Goal: Task Accomplishment & Management: Use online tool/utility

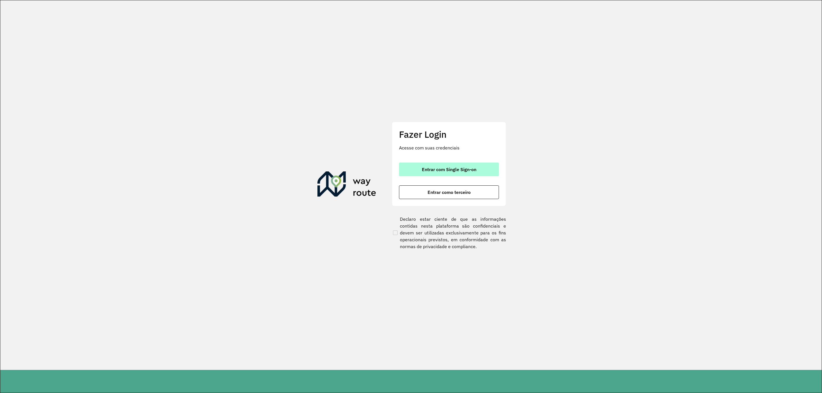
click at [451, 172] on button "Entrar com Single Sign-on" at bounding box center [449, 170] width 100 height 14
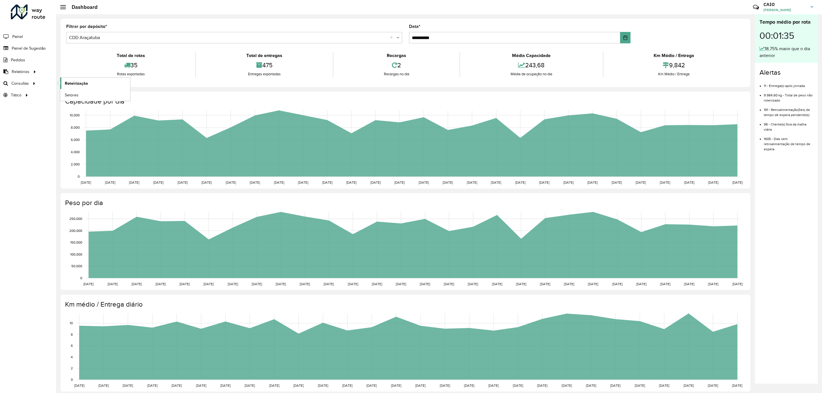
click at [69, 79] on link "Roteirização" at bounding box center [95, 83] width 70 height 11
click at [75, 82] on span "Roteirização" at bounding box center [76, 84] width 23 height 6
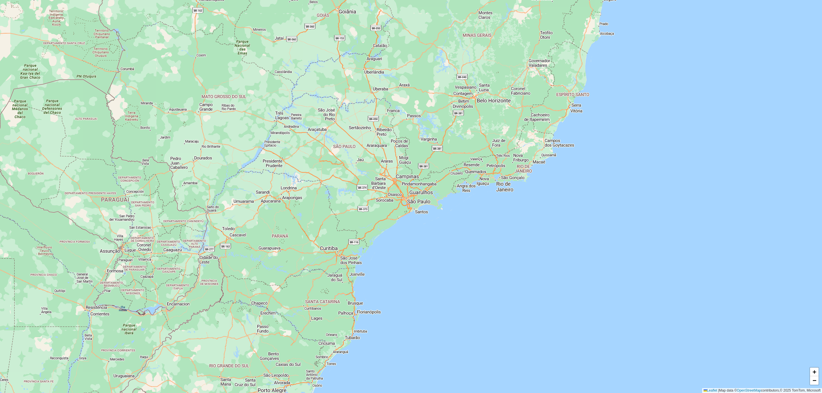
drag, startPoint x: 384, startPoint y: 147, endPoint x: 383, endPoint y: 150, distance: 3.2
click at [384, 147] on div "+ − Leaflet | Map data © OpenStreetMap contributors,© 2025 TomTom, Microsoft" at bounding box center [411, 196] width 822 height 393
click at [383, 150] on div "+ − Leaflet | Map data © OpenStreetMap contributors,© 2025 TomTom, Microsoft" at bounding box center [411, 196] width 822 height 393
click at [382, 151] on div "+ − Leaflet | Map data © OpenStreetMap contributors,© 2025 TomTom, Microsoft" at bounding box center [411, 196] width 822 height 393
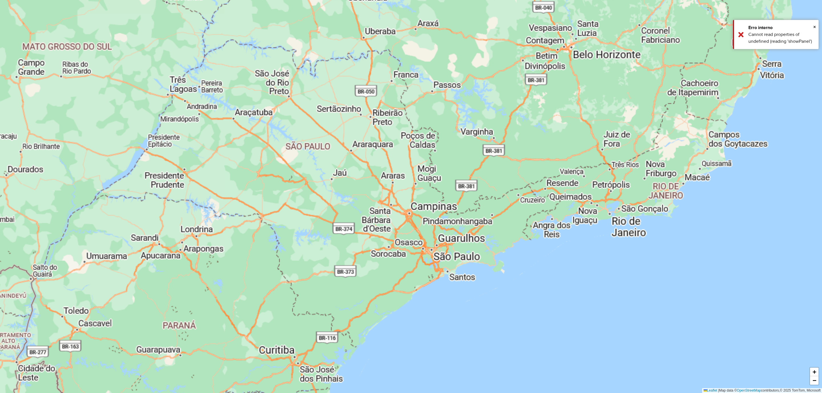
click at [381, 160] on div "+ − Leaflet | Map data © OpenStreetMap contributors,© 2025 TomTom, Microsoft" at bounding box center [411, 196] width 822 height 393
click at [383, 166] on div "+ − Leaflet | Map data © OpenStreetMap contributors,© 2025 TomTom, Microsoft" at bounding box center [411, 196] width 822 height 393
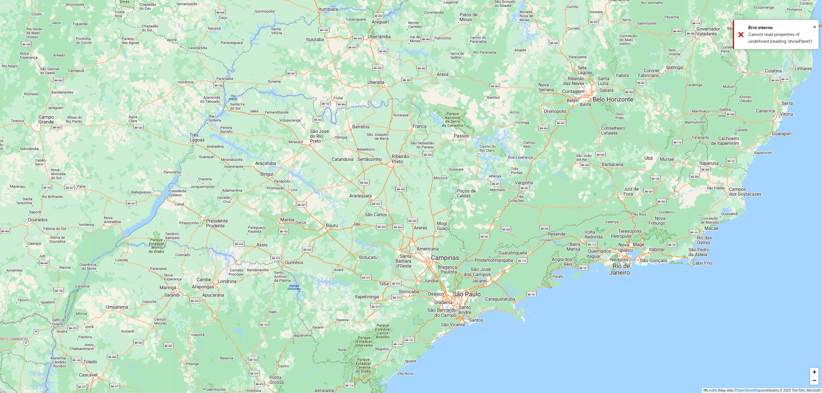
drag, startPoint x: 405, startPoint y: 196, endPoint x: 411, endPoint y: 214, distance: 19.5
click at [413, 214] on div "+ − Leaflet | Map data © OpenStreetMap contributors,© 2025 TomTom, Microsoft" at bounding box center [411, 196] width 822 height 393
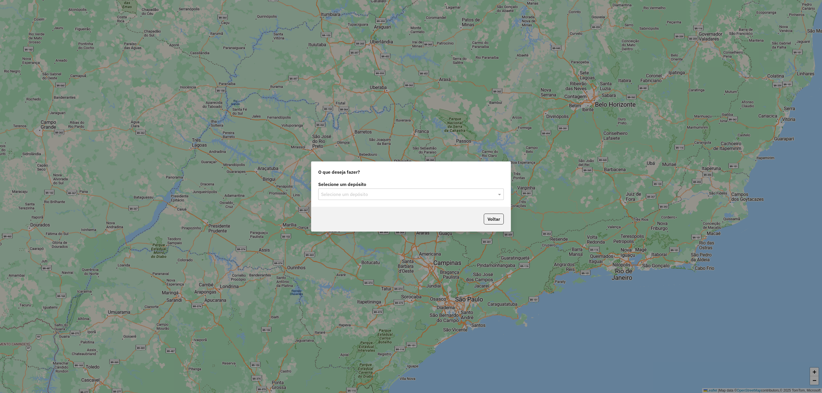
click at [381, 197] on input "text" at bounding box center [405, 194] width 168 height 7
click at [369, 220] on div "CDD Araçatuba" at bounding box center [411, 221] width 185 height 10
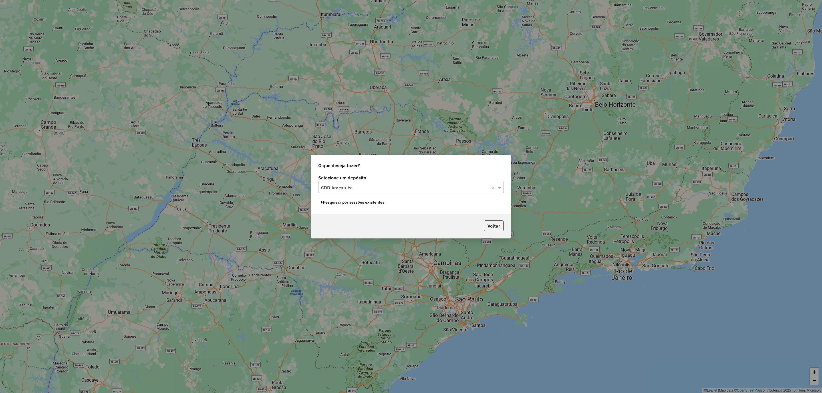
click at [353, 205] on button "Pesquisar por sessões existentes" at bounding box center [352, 202] width 69 height 9
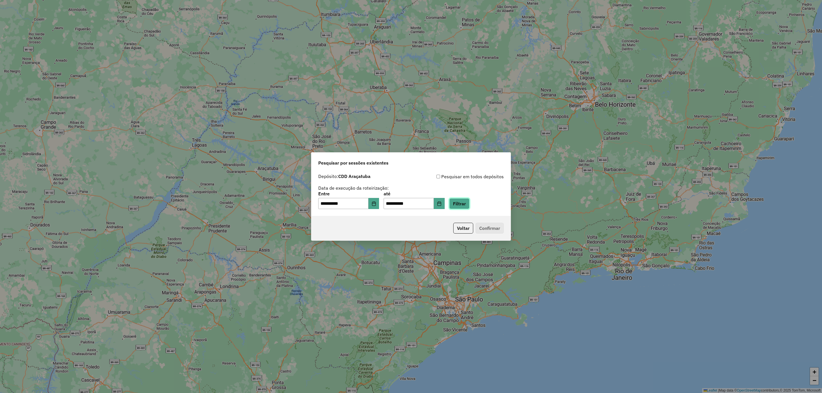
click at [460, 203] on button "Filtrar" at bounding box center [459, 203] width 20 height 11
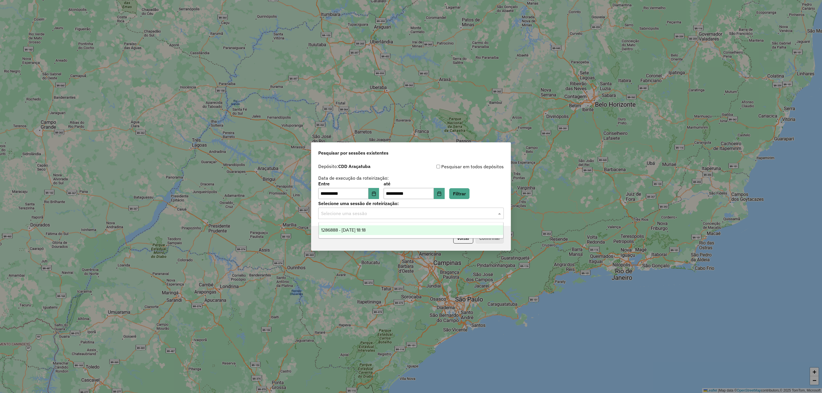
click at [373, 212] on input "text" at bounding box center [405, 213] width 168 height 7
click at [362, 229] on span "1286888 - 02/10/2025 18:18" at bounding box center [343, 230] width 45 height 5
click at [492, 237] on button "Confirmar" at bounding box center [490, 238] width 28 height 11
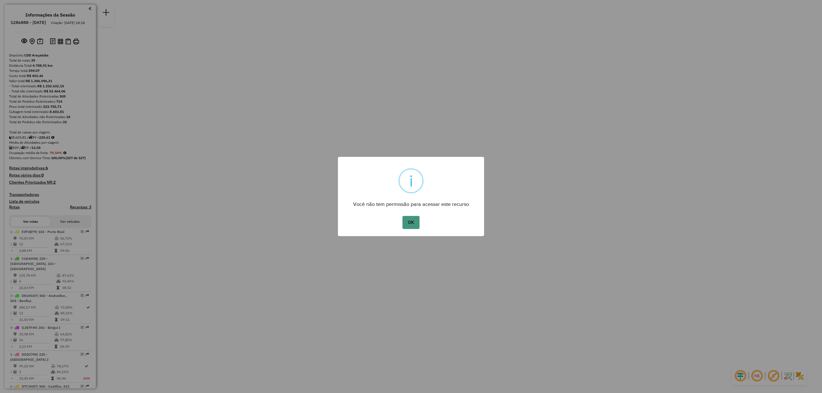
click at [415, 219] on button "OK" at bounding box center [411, 222] width 17 height 13
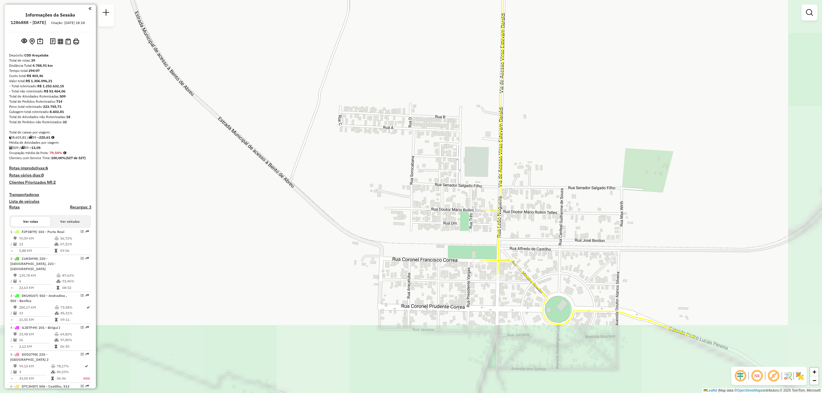
drag, startPoint x: 451, startPoint y: 279, endPoint x: 393, endPoint y: 184, distance: 111.1
click at [393, 184] on div "Janela de atendimento Grade de atendimento Capacidade Transportadoras Veículos …" at bounding box center [411, 196] width 822 height 393
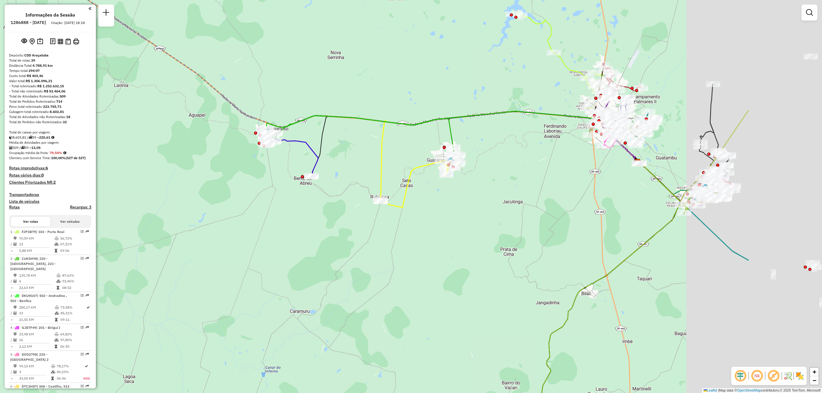
drag, startPoint x: 662, startPoint y: 197, endPoint x: 236, endPoint y: 204, distance: 425.7
click at [236, 204] on div "Janela de atendimento Grade de atendimento Capacidade Transportadoras Veículos …" at bounding box center [411, 196] width 822 height 393
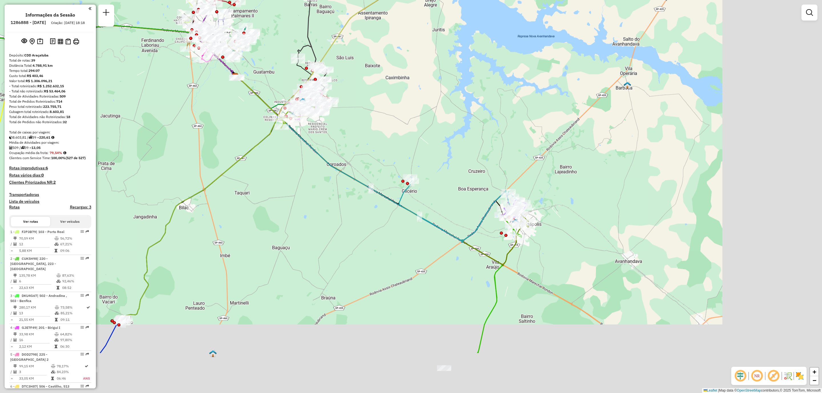
drag, startPoint x: 539, startPoint y: 272, endPoint x: 404, endPoint y: 193, distance: 156.4
click at [404, 193] on div "Janela de atendimento Grade de atendimento Capacidade Transportadoras Veículos …" at bounding box center [411, 196] width 822 height 393
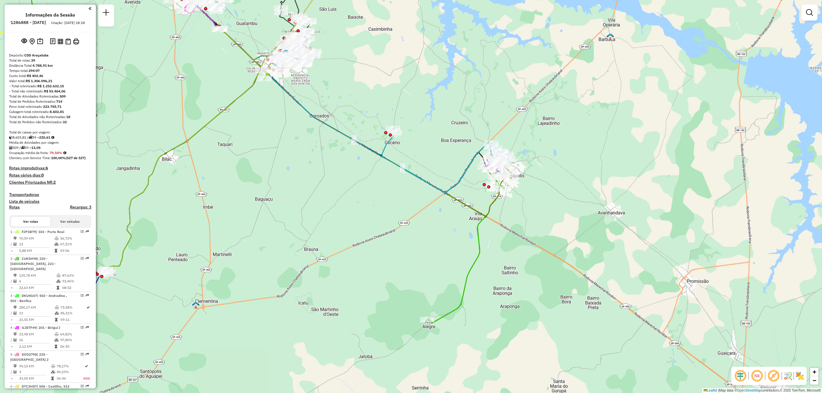
drag, startPoint x: 415, startPoint y: 292, endPoint x: 425, endPoint y: 261, distance: 32.5
click at [425, 261] on div "Janela de atendimento Grade de atendimento Capacidade Transportadoras Veículos …" at bounding box center [411, 196] width 822 height 393
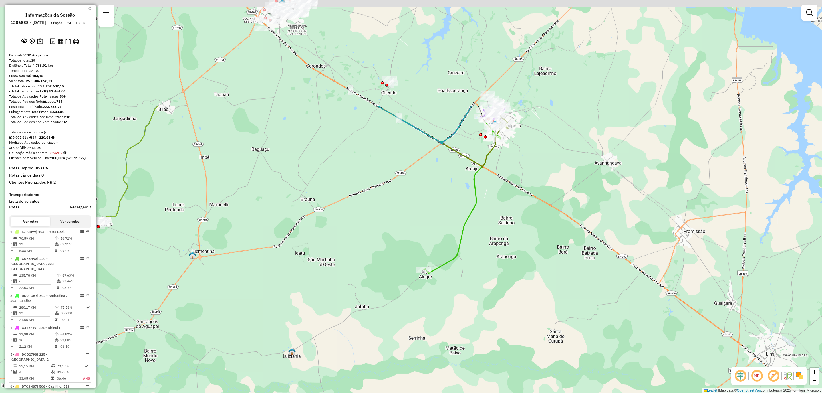
drag, startPoint x: 452, startPoint y: 91, endPoint x: 425, endPoint y: 236, distance: 148.1
click at [425, 236] on div "Janela de atendimento Grade de atendimento Capacidade Transportadoras Veículos …" at bounding box center [411, 196] width 822 height 393
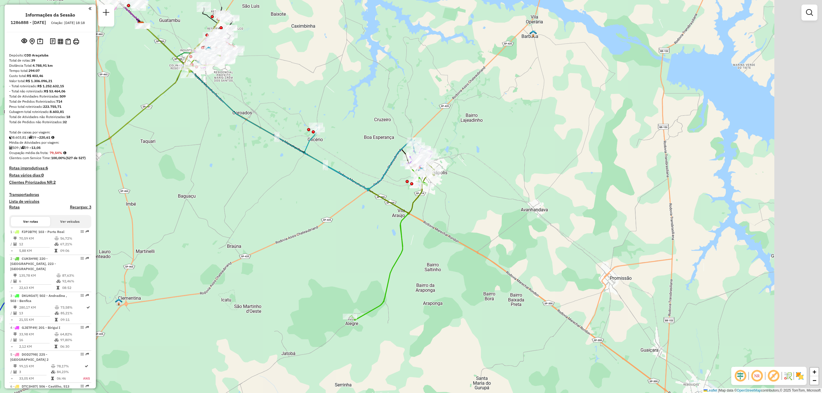
drag, startPoint x: 399, startPoint y: 204, endPoint x: 378, endPoint y: 220, distance: 26.4
click at [378, 220] on div "Janela de atendimento Grade de atendimento Capacidade Transportadoras Veículos …" at bounding box center [411, 196] width 822 height 393
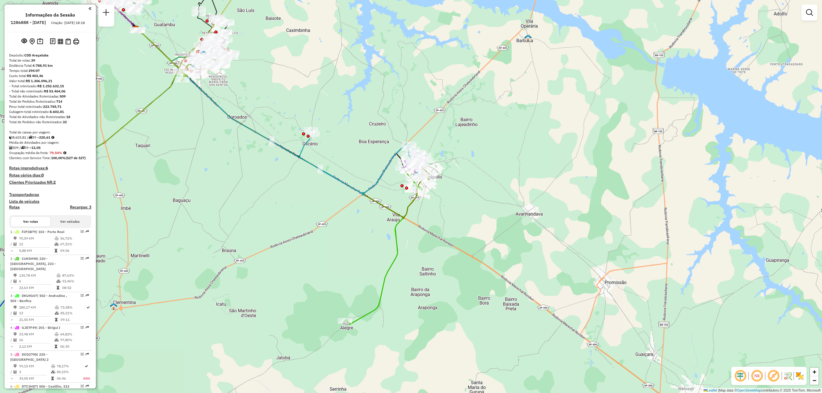
click at [634, 90] on div "Janela de atendimento Grade de atendimento Capacidade Transportadoras Veículos …" at bounding box center [411, 196] width 822 height 393
type input "*****"
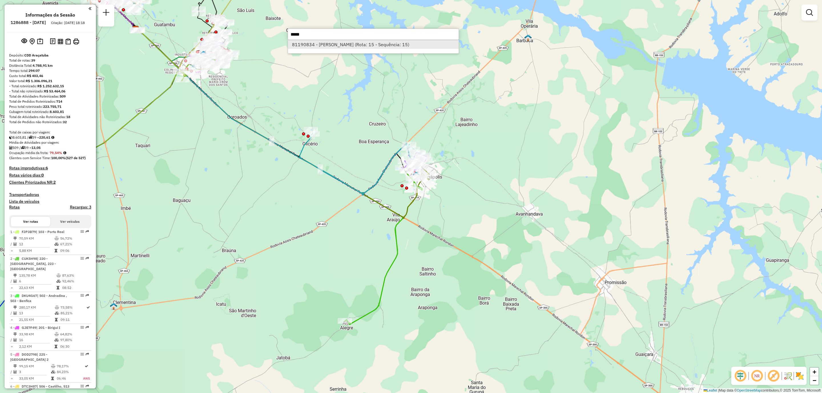
click at [367, 44] on li "81190834 - PATRICIA MONTELEONE (Rota: 15 - Sequência: 15)" at bounding box center [373, 44] width 171 height 9
select select "**********"
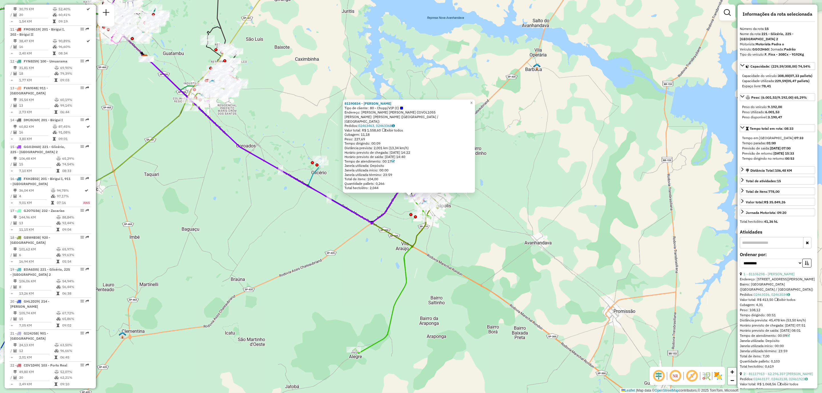
scroll to position [647, 0]
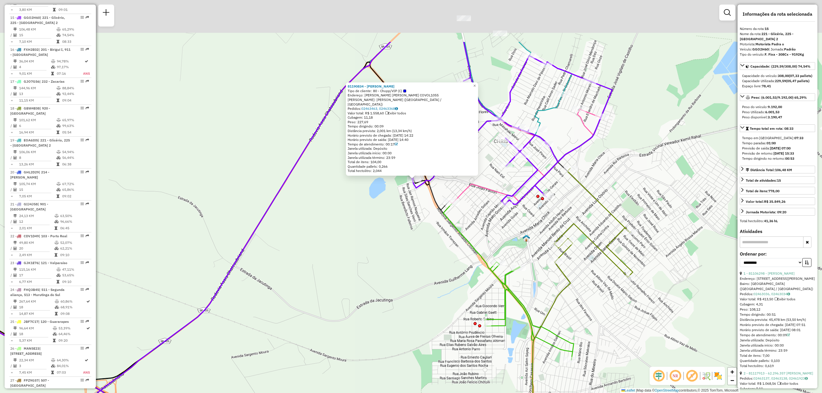
drag, startPoint x: 395, startPoint y: 126, endPoint x: 397, endPoint y: 202, distance: 76.2
click at [397, 202] on div "81190834 - PATRICIA MONTELEONE Tipo de cliente: 80 - Chopp/VIP (C) Endereço: RO…" at bounding box center [411, 196] width 822 height 393
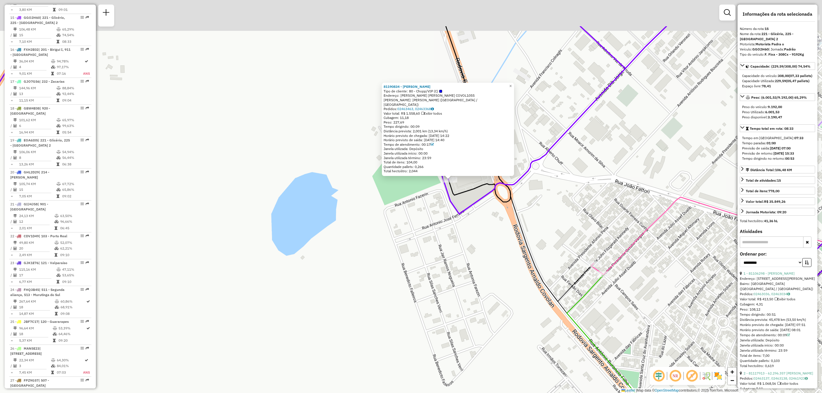
drag, startPoint x: 399, startPoint y: 156, endPoint x: 389, endPoint y: 244, distance: 88.6
click at [389, 244] on div "81190834 - PATRICIA MONTELEONE Tipo de cliente: 80 - Chopp/VIP (C) Endereço: RO…" at bounding box center [411, 196] width 822 height 393
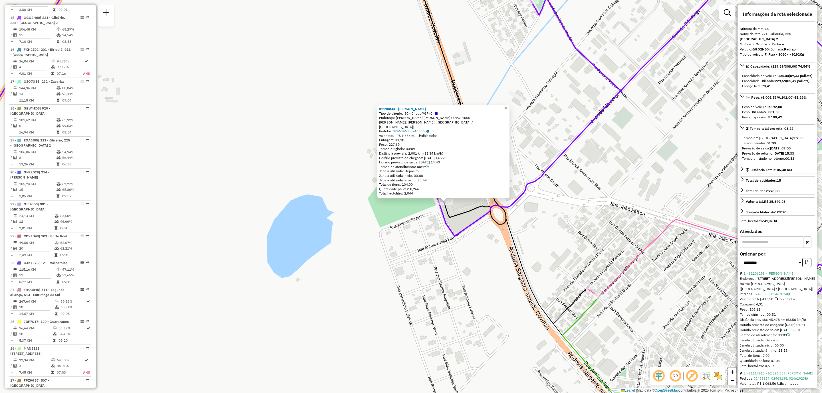
click at [512, 106] on div "81190834 - PATRICIA MONTELEONE Tipo de cliente: 80 - Chopp/VIP (C) Endereço: RO…" at bounding box center [411, 196] width 822 height 393
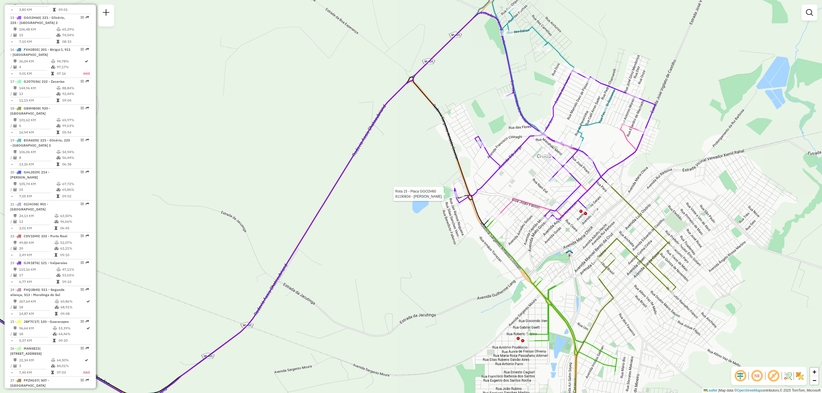
select select "**********"
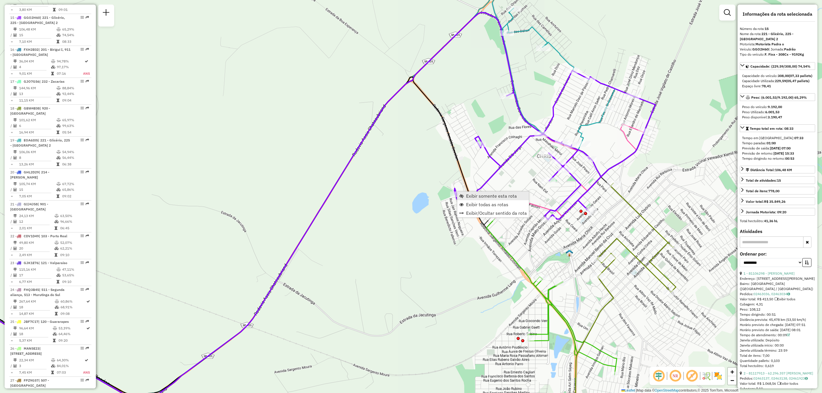
click at [489, 195] on span "Exibir somente esta rota" at bounding box center [491, 196] width 51 height 5
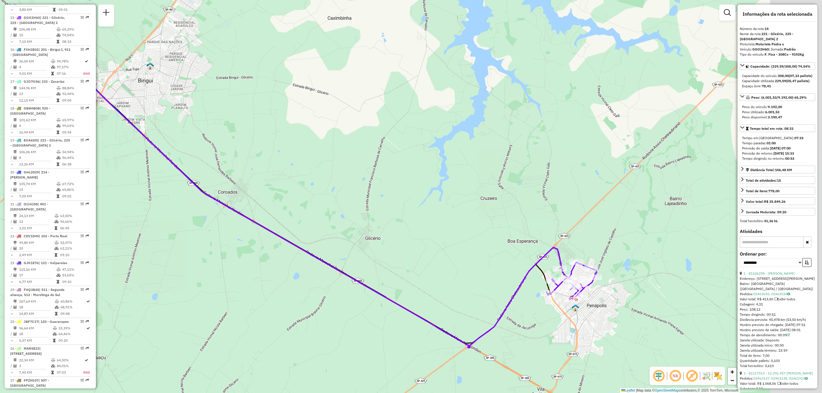
drag, startPoint x: 513, startPoint y: 216, endPoint x: 389, endPoint y: 188, distance: 127.4
click at [390, 188] on div "Janela de atendimento Grade de atendimento Capacidade Transportadoras Veículos …" at bounding box center [411, 196] width 822 height 393
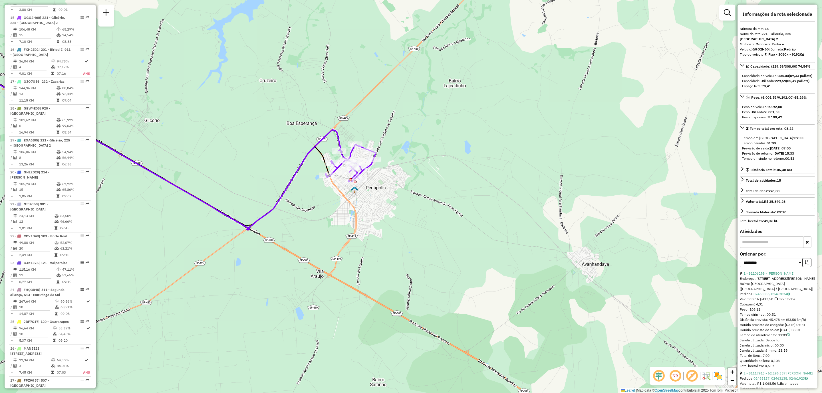
drag, startPoint x: 619, startPoint y: 294, endPoint x: 413, endPoint y: 184, distance: 234.0
click at [413, 184] on div "Janela de atendimento Grade de atendimento Capacidade Transportadoras Veículos …" at bounding box center [411, 196] width 822 height 393
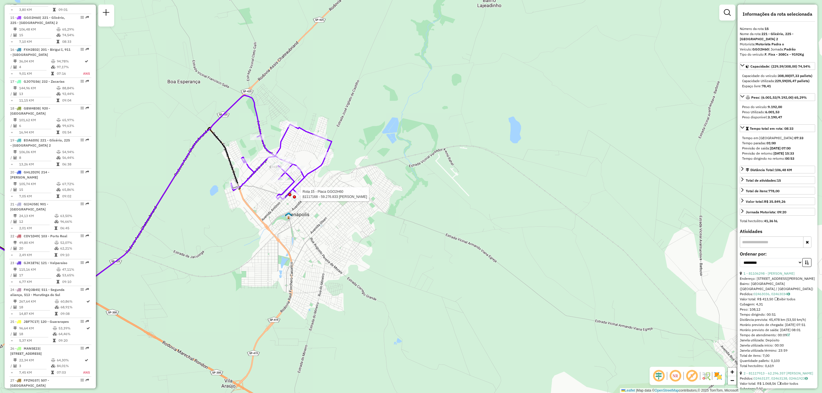
drag, startPoint x: 500, startPoint y: 233, endPoint x: 291, endPoint y: 184, distance: 214.7
click at [292, 184] on div "Rota 15 - Placa GGO2H60 81117168 - 59.276.833 LEONARDO SANDRE MARTINS Janela de…" at bounding box center [411, 196] width 822 height 393
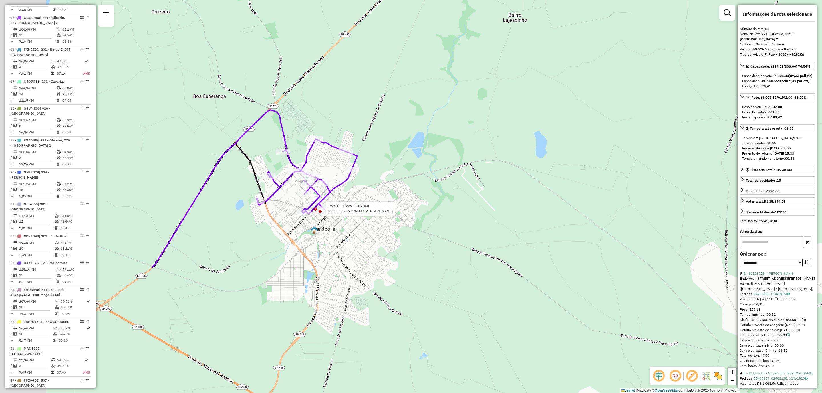
drag, startPoint x: 474, startPoint y: 260, endPoint x: 510, endPoint y: 271, distance: 38.3
click at [582, 298] on div "Rota 15 - Placa GGO2H60 81117168 - 59.276.833 LEONARDO SANDRE MARTINS Janela de…" at bounding box center [411, 196] width 822 height 393
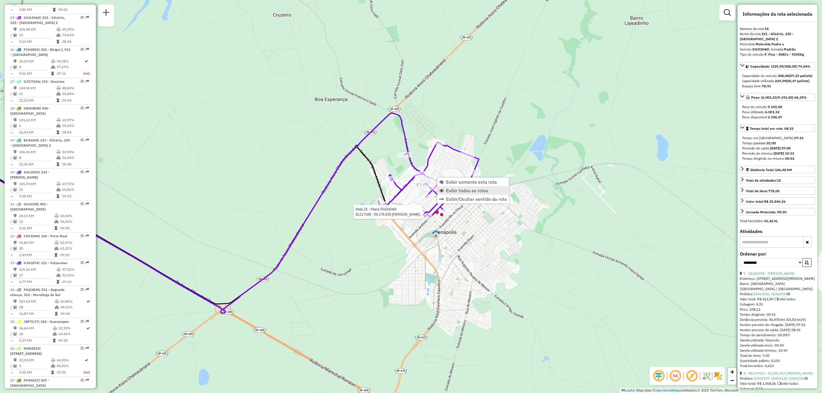
click at [461, 194] on link "Exibir todas as rotas" at bounding box center [473, 190] width 72 height 9
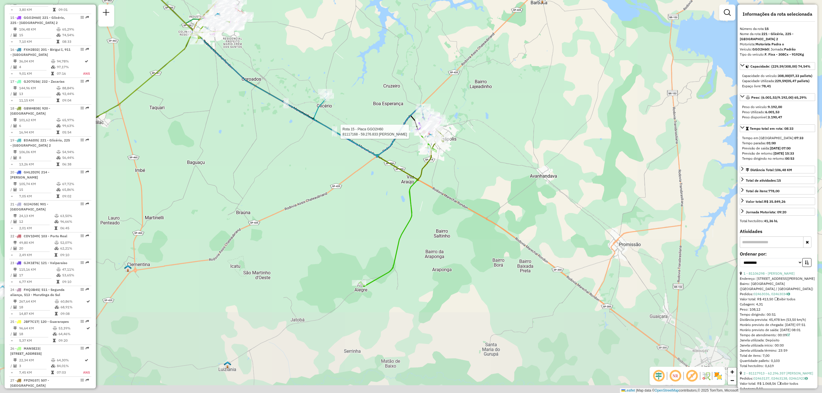
drag, startPoint x: 489, startPoint y: 247, endPoint x: 454, endPoint y: 171, distance: 82.8
click at [455, 164] on div "Rota 15 - Placa GGO2H60 81117168 - 59.276.833 LEONARDO SANDRE MARTINS Janela de…" at bounding box center [411, 196] width 822 height 393
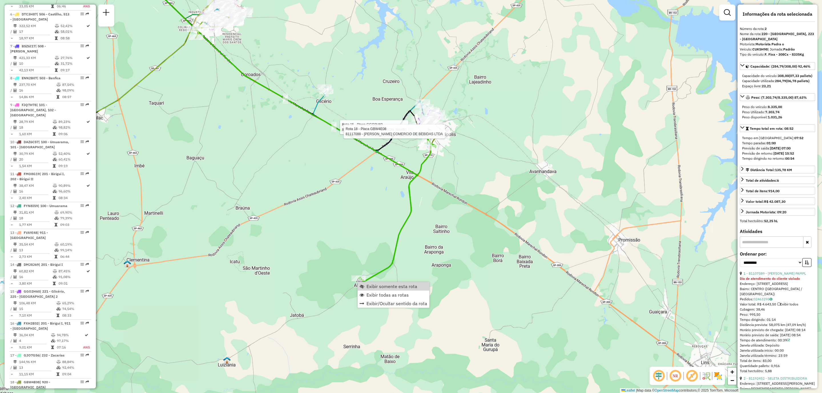
scroll to position [256, 0]
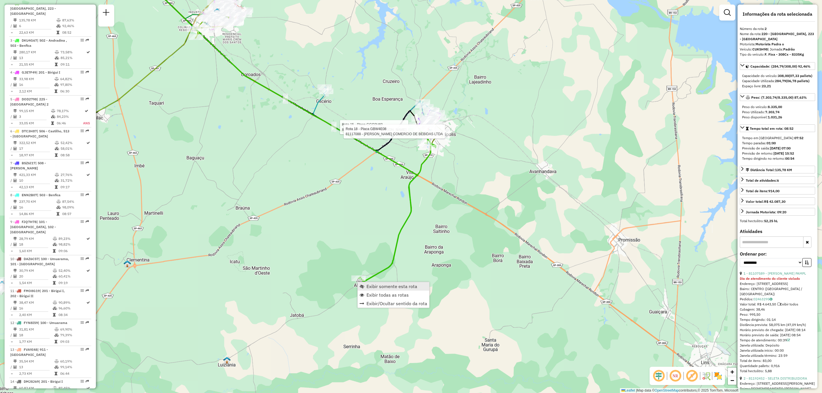
drag, startPoint x: 397, startPoint y: 284, endPoint x: 399, endPoint y: 288, distance: 4.8
click at [399, 286] on span "Exibir somente esta rota" at bounding box center [392, 286] width 51 height 5
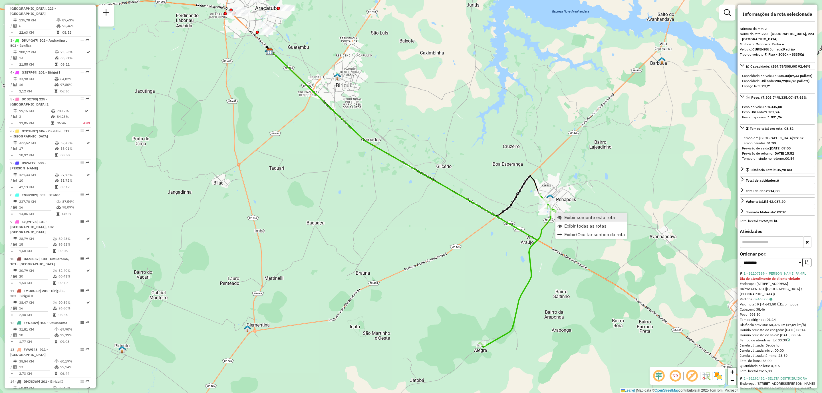
click at [579, 216] on span "Exibir somente esta rota" at bounding box center [589, 217] width 51 height 5
click at [578, 222] on span "Exibir todas as rotas" at bounding box center [587, 223] width 42 height 5
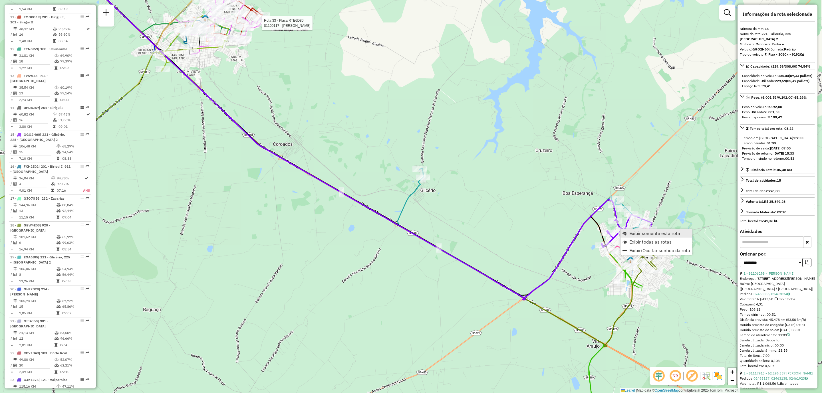
scroll to position [647, 0]
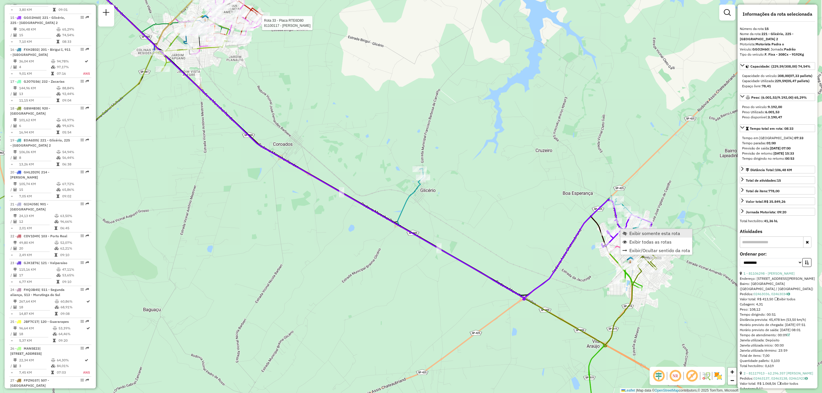
click at [644, 233] on span "Exibir somente esta rota" at bounding box center [655, 233] width 51 height 5
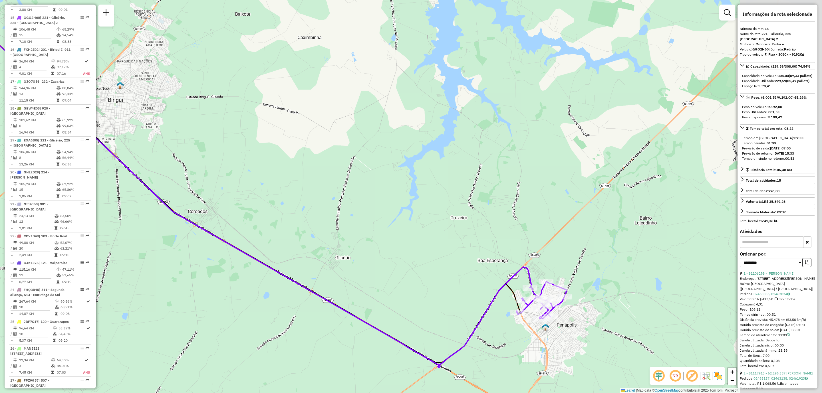
drag, startPoint x: 592, startPoint y: 237, endPoint x: 427, endPoint y: 228, distance: 164.7
click at [427, 228] on div "Janela de atendimento Grade de atendimento Capacidade Transportadoras Veículos …" at bounding box center [411, 196] width 822 height 393
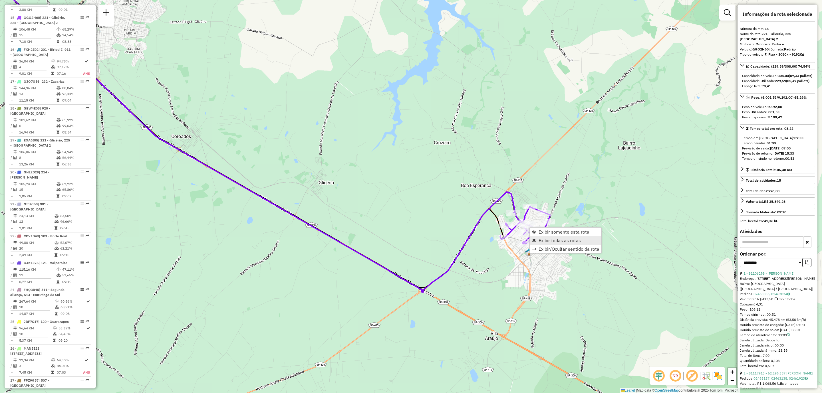
click at [545, 241] on span "Exibir todas as rotas" at bounding box center [560, 240] width 42 height 5
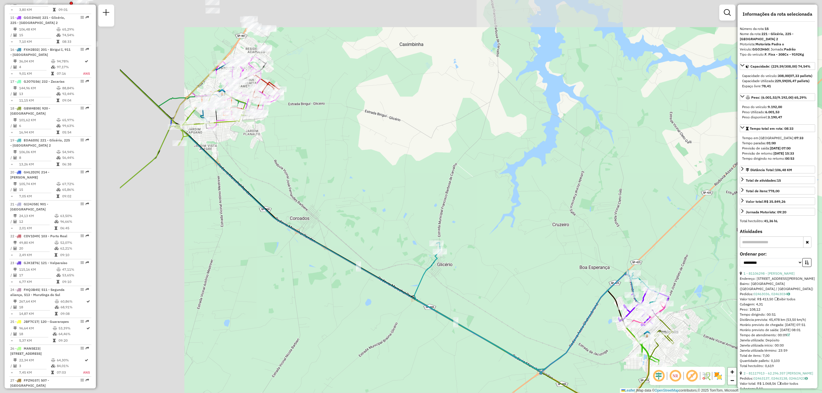
drag, startPoint x: 304, startPoint y: 158, endPoint x: 561, endPoint y: 250, distance: 273.4
click at [561, 251] on div "Janela de atendimento Grade de atendimento Capacidade Transportadoras Veículos …" at bounding box center [411, 196] width 822 height 393
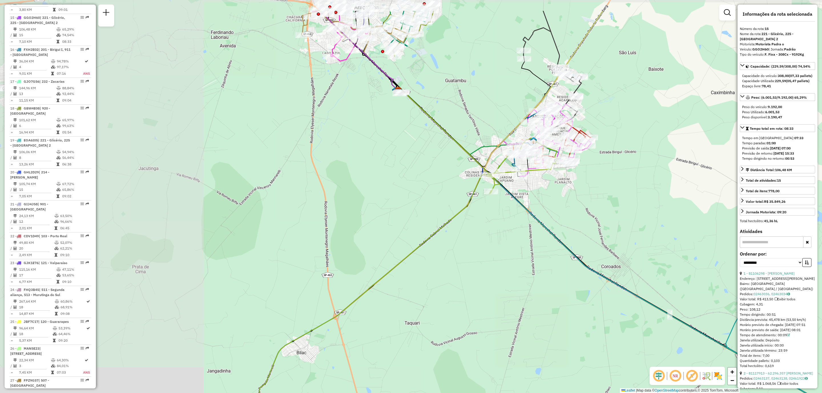
drag, startPoint x: 333, startPoint y: 208, endPoint x: 562, endPoint y: 253, distance: 232.7
click at [562, 253] on div "Janela de atendimento Grade de atendimento Capacidade Transportadoras Veículos …" at bounding box center [411, 196] width 822 height 393
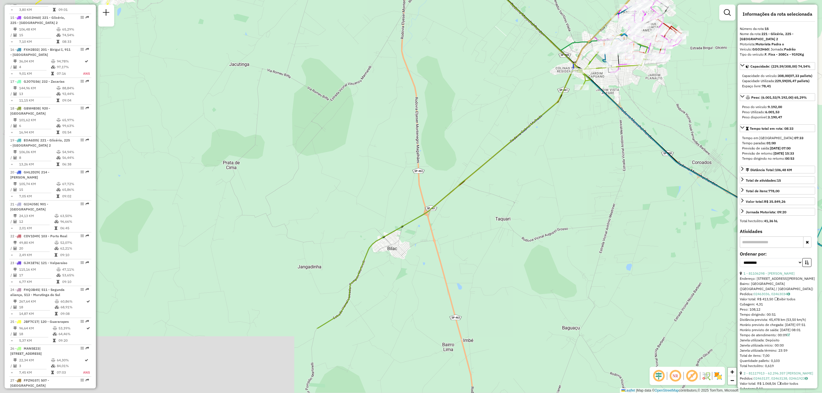
drag, startPoint x: 381, startPoint y: 264, endPoint x: 475, endPoint y: 158, distance: 140.8
click at [475, 160] on div "Janela de atendimento Grade de atendimento Capacidade Transportadoras Veículos …" at bounding box center [411, 196] width 822 height 393
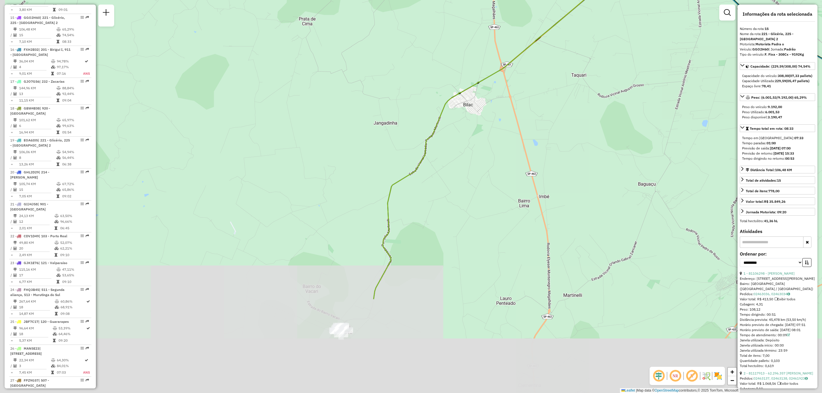
drag, startPoint x: 403, startPoint y: 280, endPoint x: 475, endPoint y: 141, distance: 156.6
click at [475, 142] on div "Janela de atendimento Grade de atendimento Capacidade Transportadoras Veículos …" at bounding box center [411, 196] width 822 height 393
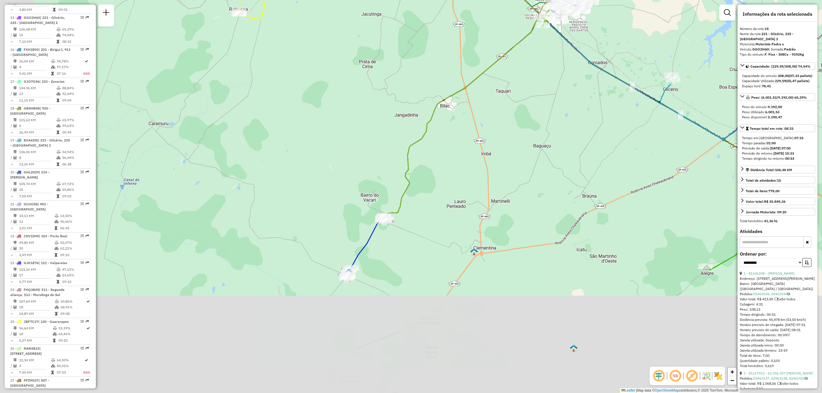
drag, startPoint x: 344, startPoint y: 338, endPoint x: 383, endPoint y: 233, distance: 111.8
click at [383, 233] on div "Janela de atendimento Grade de atendimento Capacidade Transportadoras Veículos …" at bounding box center [411, 196] width 822 height 393
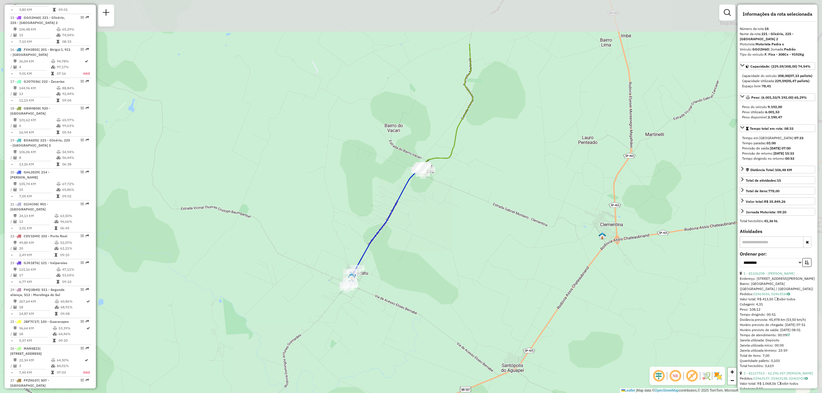
drag, startPoint x: 512, startPoint y: 166, endPoint x: 457, endPoint y: 238, distance: 90.5
click at [457, 238] on div "Janela de atendimento Grade de atendimento Capacidade Transportadoras Veículos …" at bounding box center [411, 196] width 822 height 393
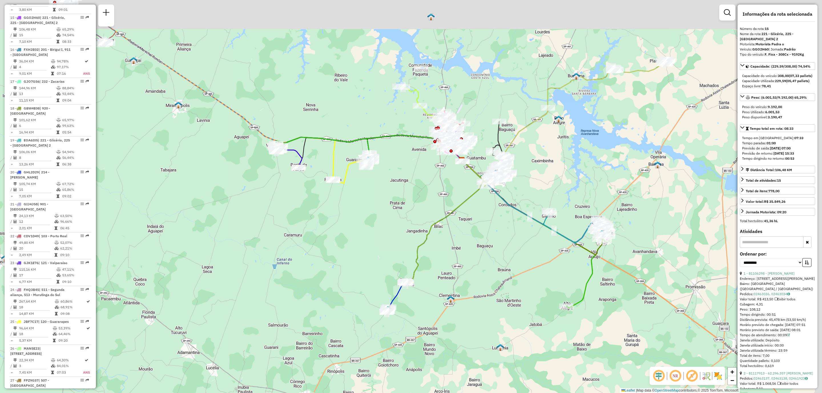
drag, startPoint x: 525, startPoint y: 191, endPoint x: 449, endPoint y: 307, distance: 138.3
click at [449, 307] on div "Janela de atendimento Grade de atendimento Capacidade Transportadoras Veículos …" at bounding box center [411, 196] width 822 height 393
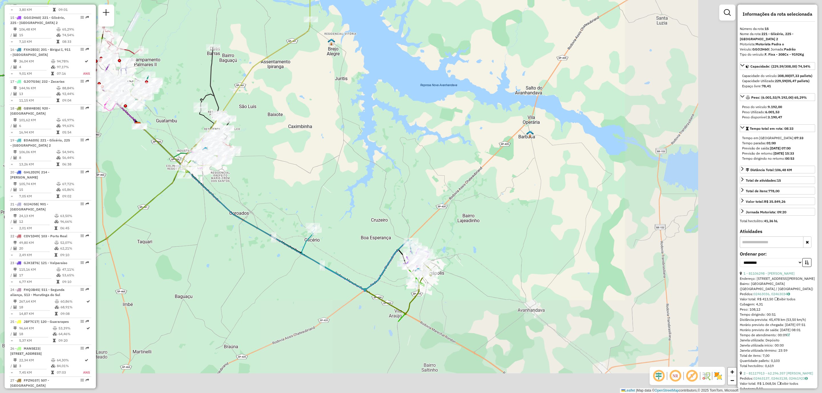
drag, startPoint x: 474, startPoint y: 325, endPoint x: 240, endPoint y: 213, distance: 259.2
click at [240, 213] on div "Janela de atendimento Grade de atendimento Capacidade Transportadoras Veículos …" at bounding box center [411, 196] width 822 height 393
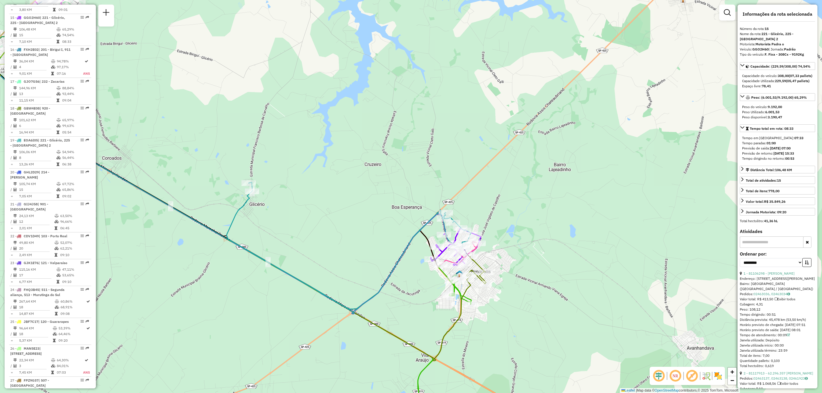
drag, startPoint x: 354, startPoint y: 241, endPoint x: 349, endPoint y: 218, distance: 23.1
click at [348, 223] on div "Janela de atendimento Grade de atendimento Capacidade Transportadoras Veículos …" at bounding box center [411, 196] width 822 height 393
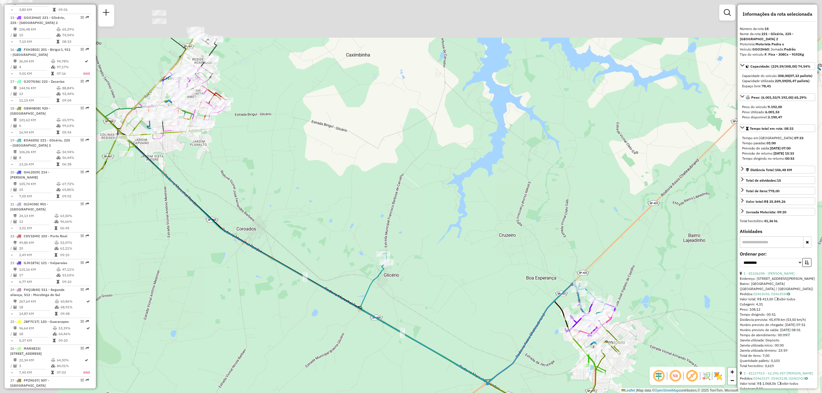
drag, startPoint x: 350, startPoint y: 216, endPoint x: 498, endPoint y: 293, distance: 166.7
click at [538, 311] on div "Janela de atendimento Grade de atendimento Capacidade Transportadoras Veículos …" at bounding box center [411, 196] width 822 height 393
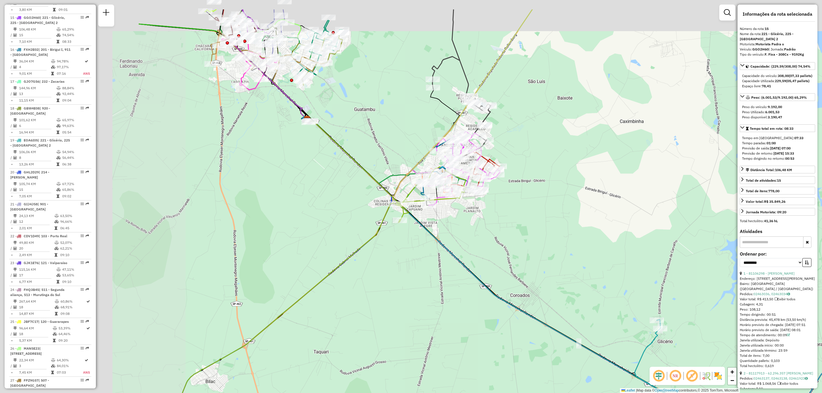
drag, startPoint x: 347, startPoint y: 190, endPoint x: 493, endPoint y: 230, distance: 151.6
click at [516, 237] on div "Janela de atendimento Grade de atendimento Capacidade Transportadoras Veículos …" at bounding box center [411, 196] width 822 height 393
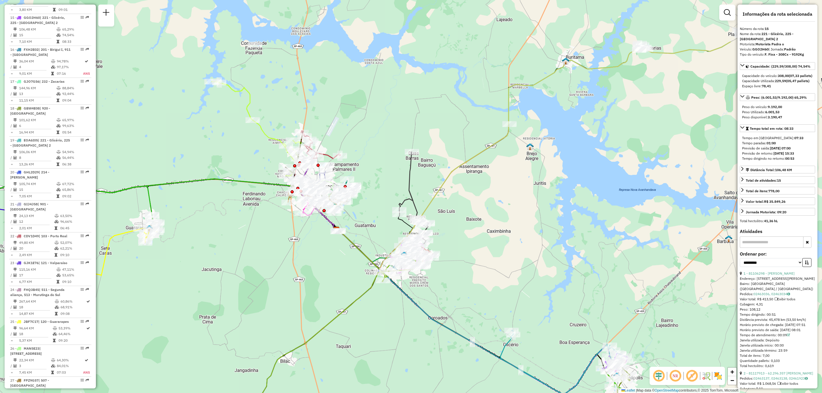
drag, startPoint x: 518, startPoint y: 180, endPoint x: 523, endPoint y: 239, distance: 59.0
click at [523, 239] on div "Janela de atendimento Grade de atendimento Capacidade Transportadoras Veículos …" at bounding box center [411, 196] width 822 height 393
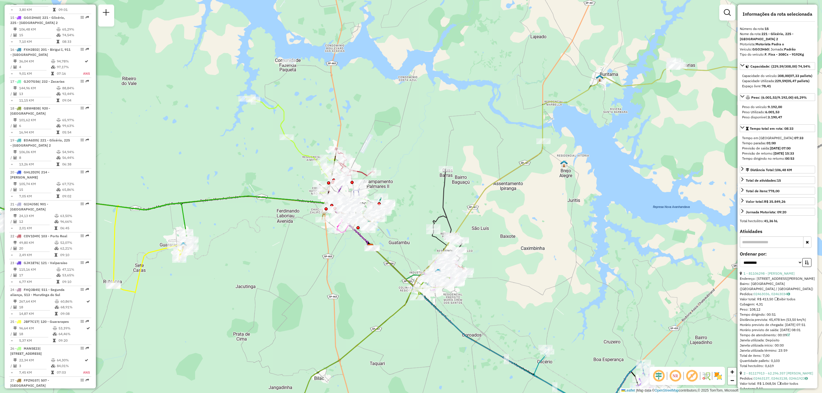
drag, startPoint x: 426, startPoint y: 145, endPoint x: 460, endPoint y: 162, distance: 38.0
click at [460, 162] on div "Janela de atendimento Grade de atendimento Capacidade Transportadoras Veículos …" at bounding box center [411, 196] width 822 height 393
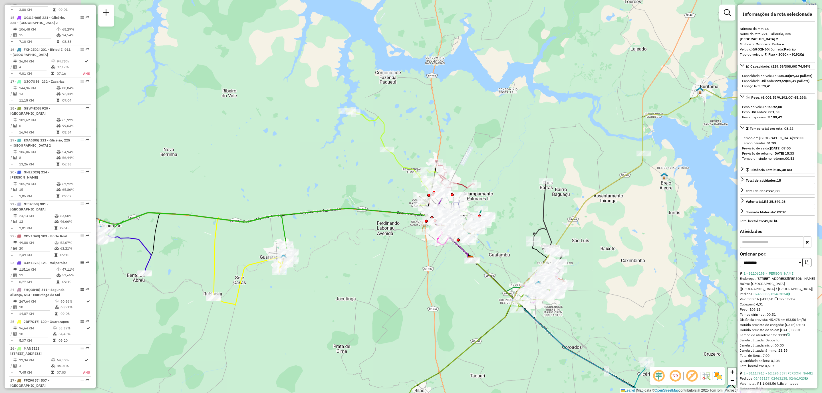
drag, startPoint x: 481, startPoint y: 228, endPoint x: 582, endPoint y: 240, distance: 101.8
click at [582, 240] on div "Janela de atendimento Grade de atendimento Capacidade Transportadoras Veículos …" at bounding box center [411, 196] width 822 height 393
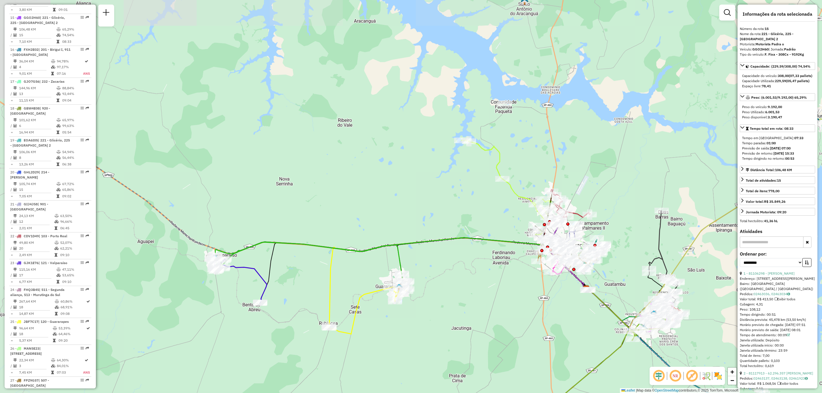
drag, startPoint x: 415, startPoint y: 244, endPoint x: 474, endPoint y: 256, distance: 59.8
click at [474, 256] on div "Janela de atendimento Grade de atendimento Capacidade Transportadoras Veículos …" at bounding box center [411, 196] width 822 height 393
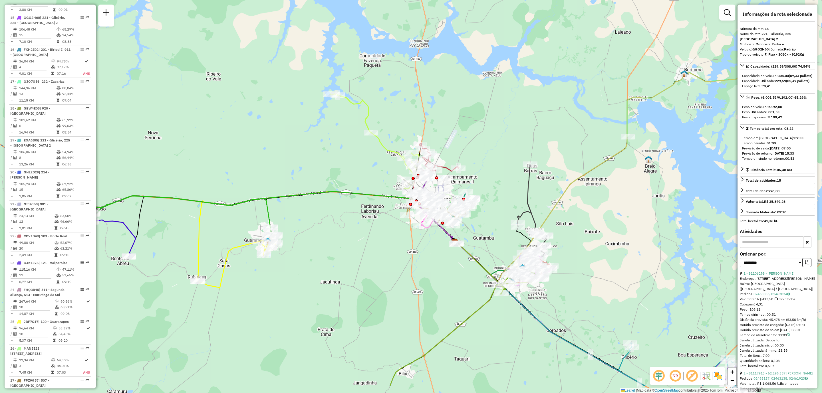
drag, startPoint x: 439, startPoint y: 202, endPoint x: 308, endPoint y: 155, distance: 139.6
click at [308, 155] on div "Janela de atendimento Grade de atendimento Capacidade Transportadoras Veículos …" at bounding box center [411, 196] width 822 height 393
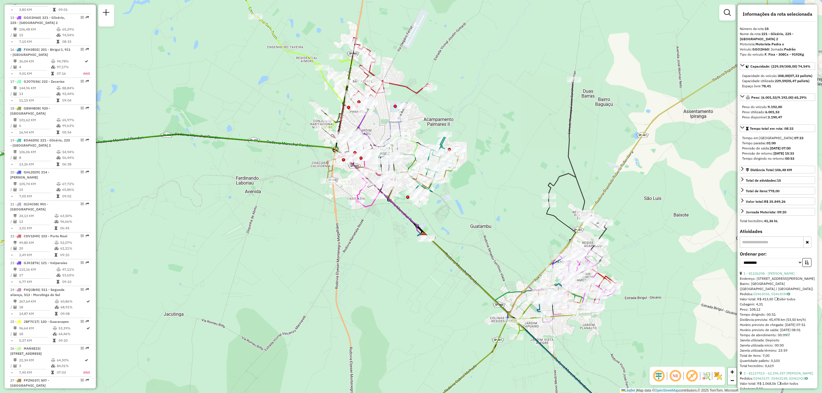
click at [716, 376] on img at bounding box center [718, 376] width 9 height 9
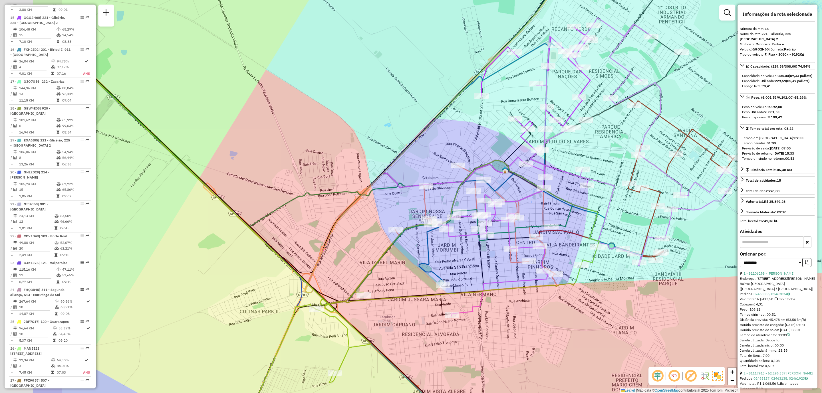
drag, startPoint x: 418, startPoint y: 324, endPoint x: 534, endPoint y: 337, distance: 116.7
click at [534, 337] on div "Janela de atendimento Grade de atendimento Capacidade Transportadoras Veículos …" at bounding box center [411, 196] width 822 height 393
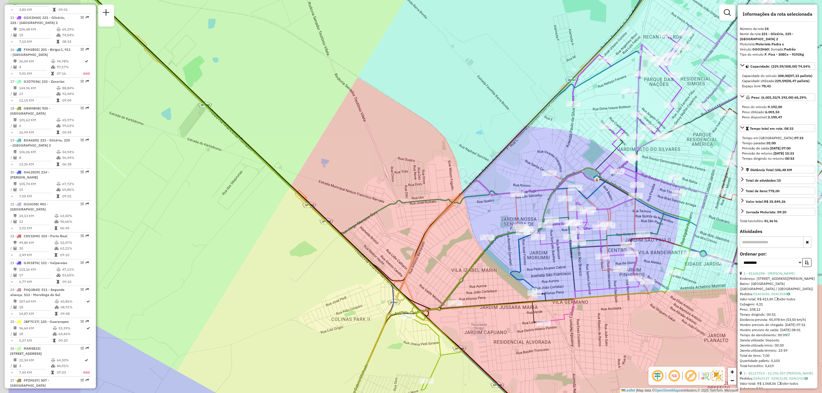
drag, startPoint x: 537, startPoint y: 339, endPoint x: 529, endPoint y: 338, distance: 8.0
click at [540, 340] on div "Janela de atendimento Grade de atendimento Capacidade Transportadoras Veículos …" at bounding box center [411, 196] width 822 height 393
drag, startPoint x: 564, startPoint y: 356, endPoint x: 564, endPoint y: 343, distance: 13.4
click at [542, 341] on div "Janela de atendimento Grade de atendimento Capacidade Transportadoras Veículos …" at bounding box center [411, 196] width 822 height 393
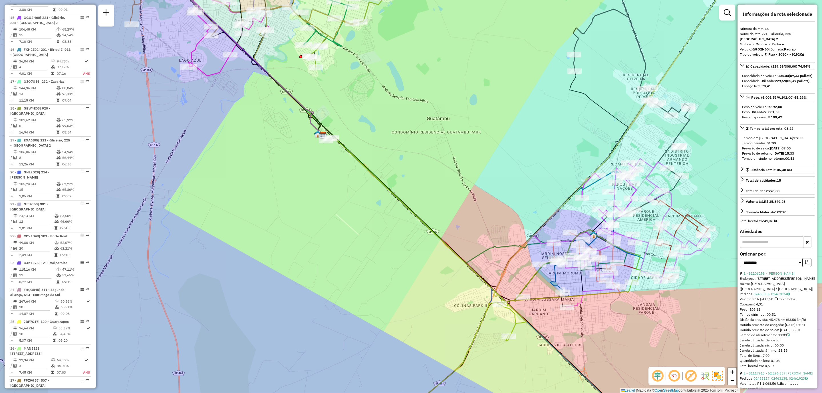
click at [720, 375] on img at bounding box center [718, 376] width 10 height 10
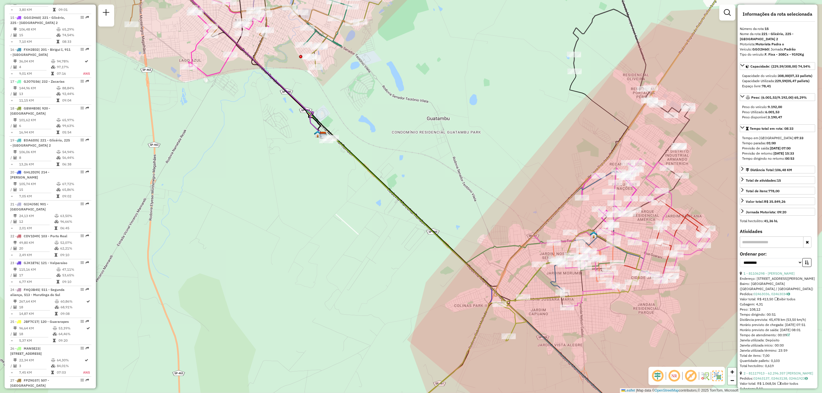
click at [717, 376] on img at bounding box center [718, 376] width 10 height 10
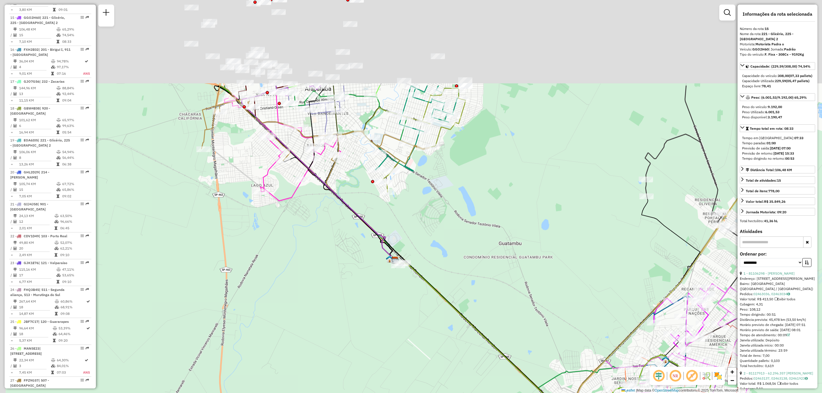
drag, startPoint x: 513, startPoint y: 117, endPoint x: 587, endPoint y: 250, distance: 151.8
click at [588, 250] on div "Janela de atendimento Grade de atendimento Capacidade Transportadoras Veículos …" at bounding box center [411, 196] width 822 height 393
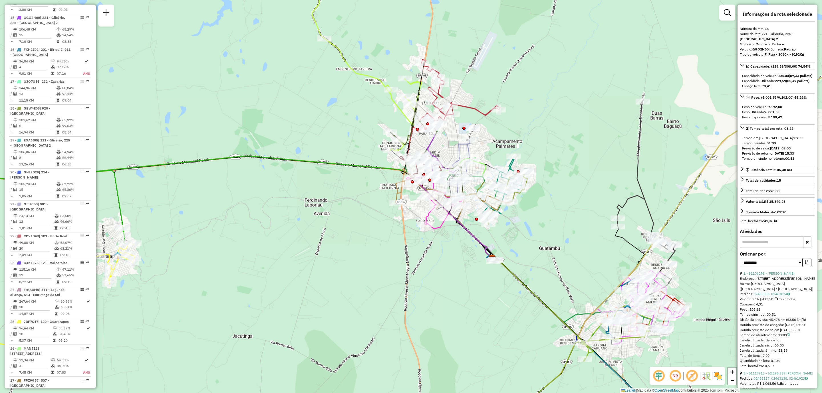
click at [722, 377] on img at bounding box center [718, 376] width 9 height 9
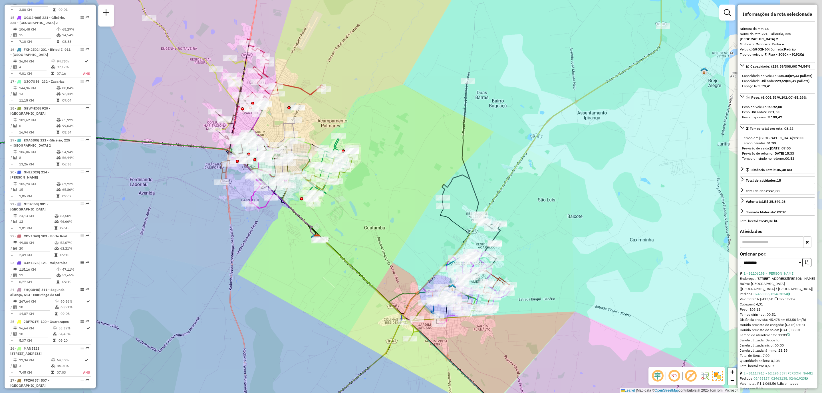
drag, startPoint x: 682, startPoint y: 203, endPoint x: 507, endPoint y: 183, distance: 176.2
click at [507, 183] on icon at bounding box center [520, 129] width 407 height 379
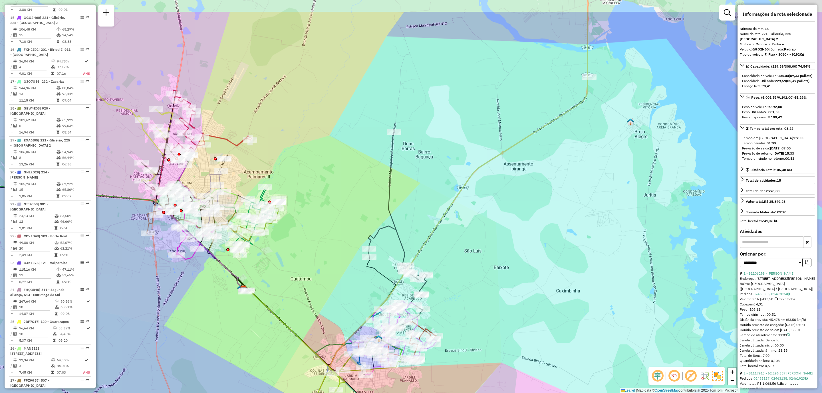
drag, startPoint x: 574, startPoint y: 191, endPoint x: 500, endPoint y: 242, distance: 89.7
click at [500, 242] on div "Janela de atendimento Grade de atendimento Capacidade Transportadoras Veículos …" at bounding box center [411, 196] width 822 height 393
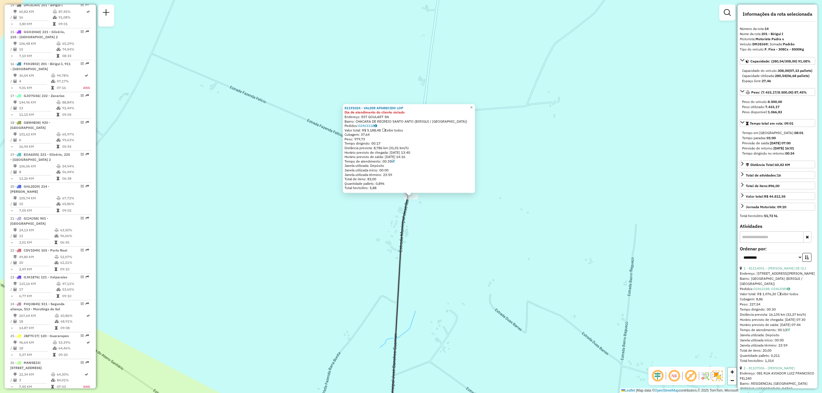
scroll to position [620, 0]
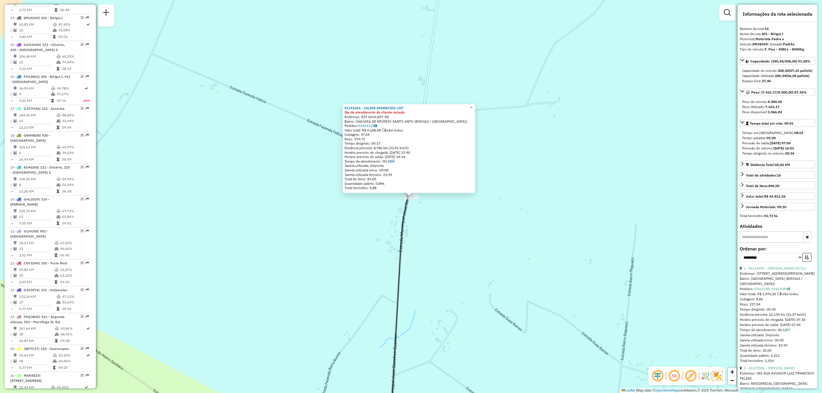
click at [429, 222] on div "Rota 14 - Placa DMJ8J69 81191024 - VALDIR APARECIDO LOP 81191024 - VALDIR APARE…" at bounding box center [411, 196] width 822 height 393
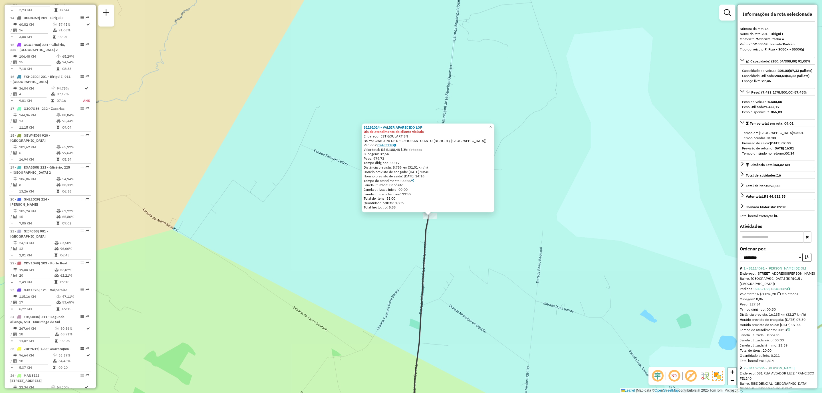
click at [391, 144] on link "02463118" at bounding box center [386, 145] width 19 height 4
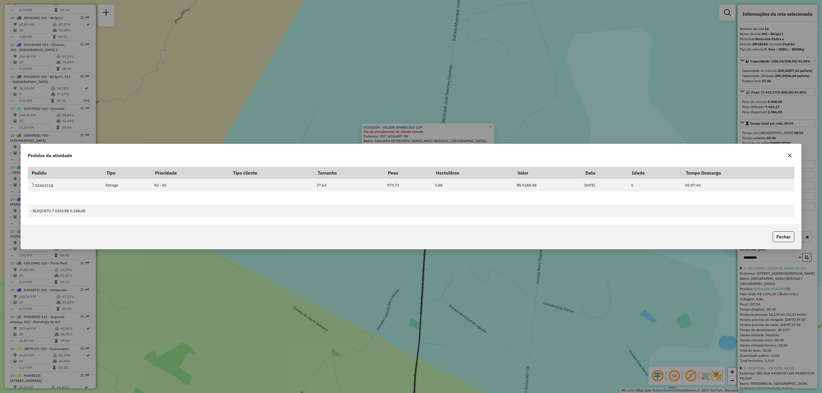
click at [789, 158] on button "button" at bounding box center [789, 155] width 9 height 9
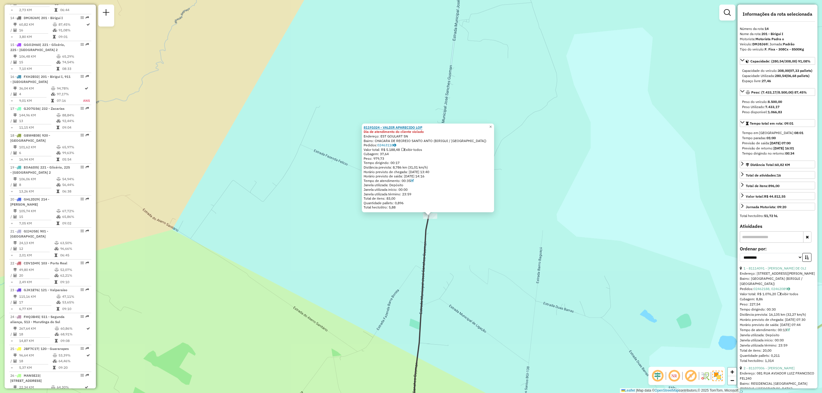
click at [382, 125] on strong "81191024 - VALDIR APARECIDO LOP" at bounding box center [393, 127] width 59 height 4
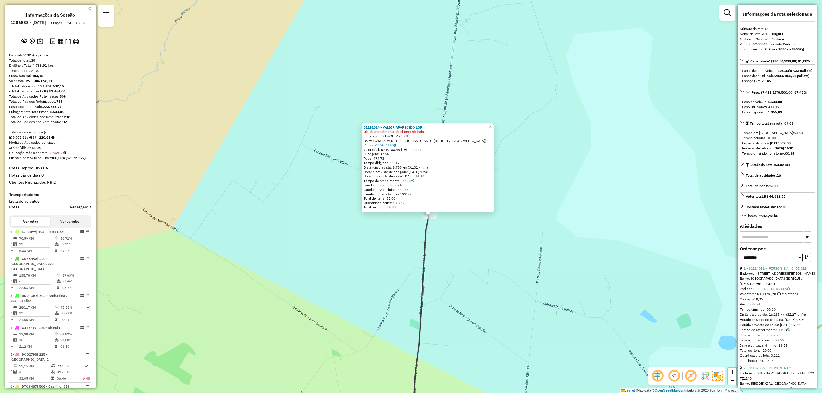
select select "**********"
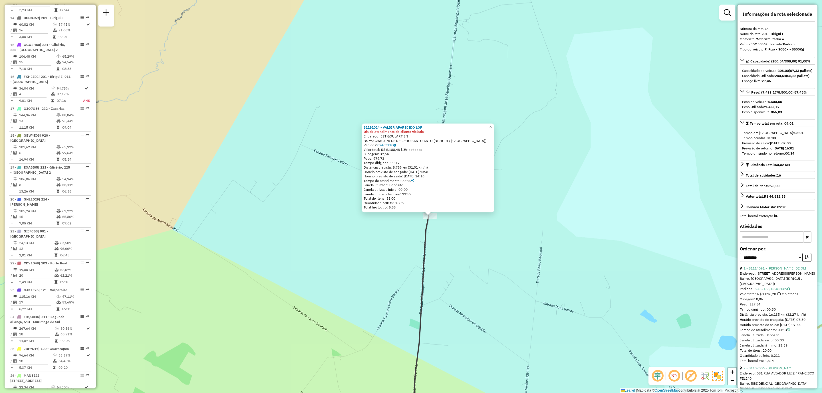
drag, startPoint x: 342, startPoint y: 157, endPoint x: 386, endPoint y: 188, distance: 54.2
click at [386, 188] on div "81191024 - VALDIR APARECIDO LOP Dia de atendimento do cliente violado Endereço:…" at bounding box center [411, 196] width 822 height 393
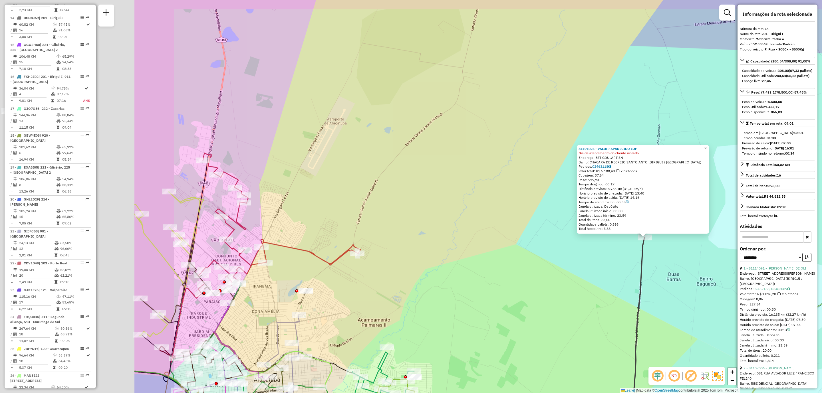
drag, startPoint x: 469, startPoint y: 235, endPoint x: 637, endPoint y: 248, distance: 168.4
click at [647, 248] on div "81191024 - VALDIR APARECIDO LOP Dia de atendimento do cliente violado Endereço:…" at bounding box center [411, 196] width 822 height 393
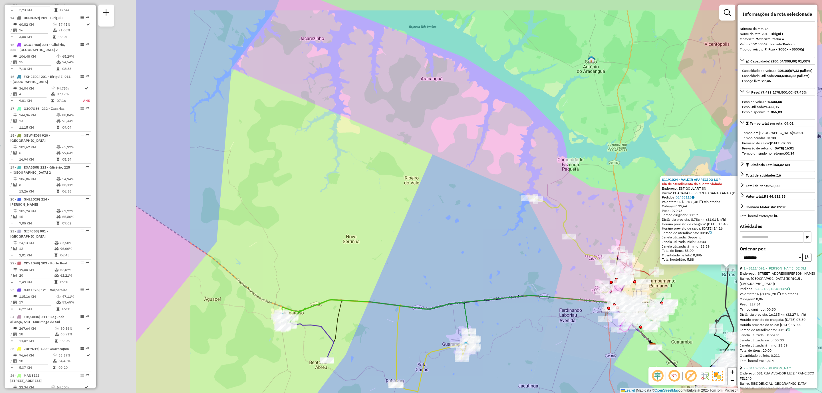
drag, startPoint x: 353, startPoint y: 219, endPoint x: 584, endPoint y: 258, distance: 233.6
click at [583, 258] on div "81191024 - VALDIR APARECIDO LOP Dia de atendimento do cliente violado Endereço:…" at bounding box center [411, 196] width 822 height 393
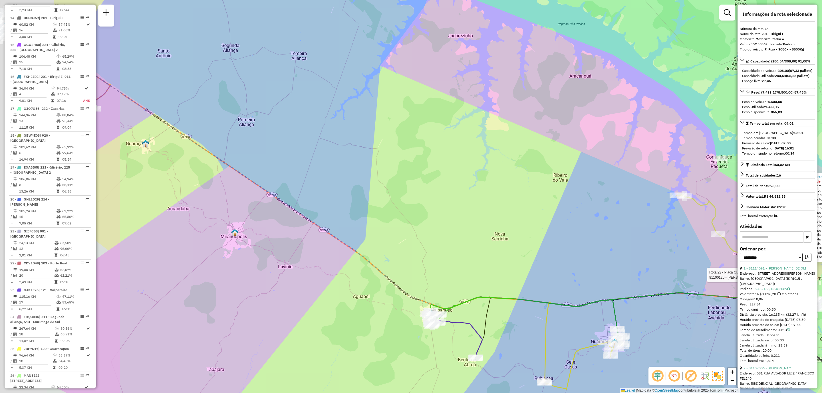
drag, startPoint x: 475, startPoint y: 245, endPoint x: 572, endPoint y: 244, distance: 97.1
click at [572, 244] on div "Rota 22 - Placa CDV1D49 81100120 - [PERSON_NAME]-ME 81191024 - VALDIR APARECIDO…" at bounding box center [411, 196] width 822 height 393
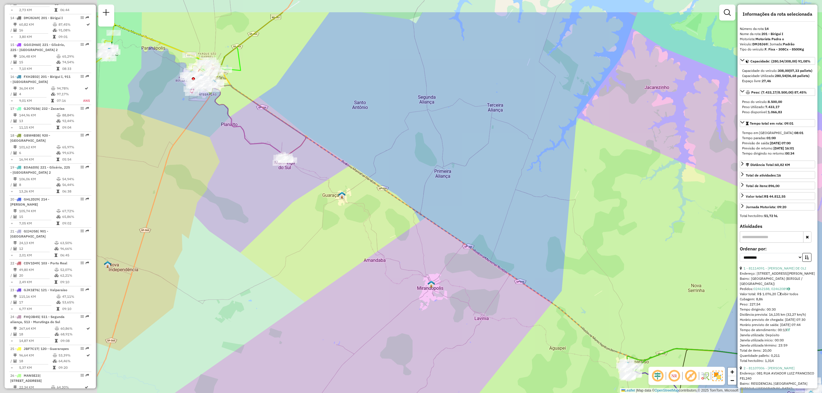
drag, startPoint x: 381, startPoint y: 182, endPoint x: 540, endPoint y: 238, distance: 168.8
click at [540, 238] on div "Rota 22 - Placa CDV1D49 81100120 - [PERSON_NAME]-ME 81191024 - VALDIR APARECIDO…" at bounding box center [411, 196] width 822 height 393
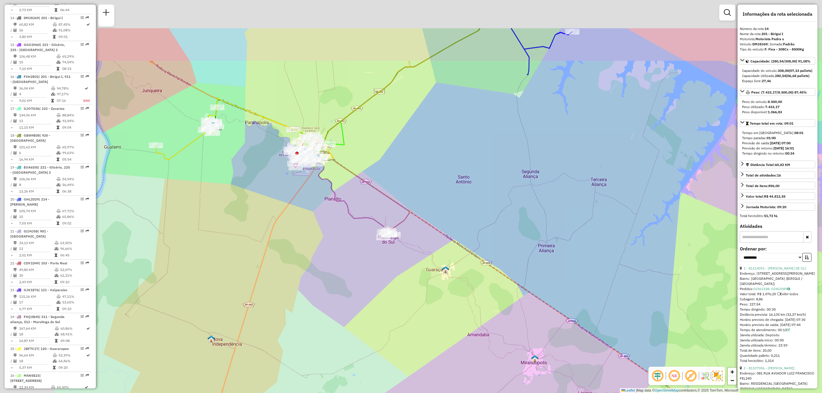
drag, startPoint x: 347, startPoint y: 147, endPoint x: 457, endPoint y: 236, distance: 141.3
click at [457, 236] on div "Rota 22 - Placa CDV1D49 81100120 - [PERSON_NAME]-ME 81191024 - VALDIR APARECIDO…" at bounding box center [411, 196] width 822 height 393
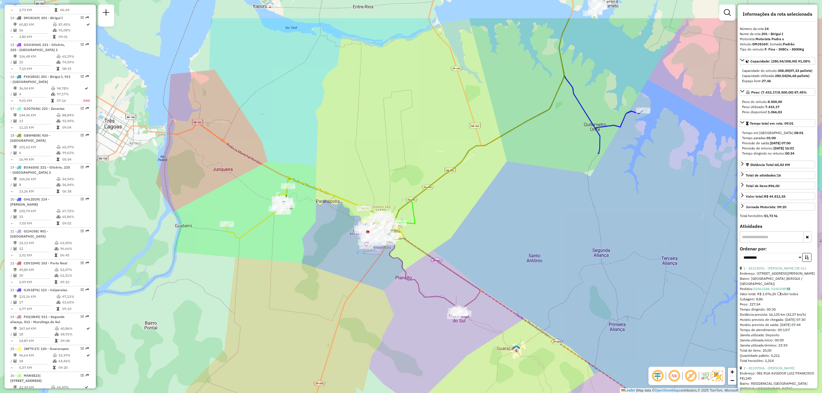
drag, startPoint x: 401, startPoint y: 206, endPoint x: 437, endPoint y: 248, distance: 55.3
click at [437, 248] on div "Rota 22 - Placa CDV1D49 81100120 - [PERSON_NAME]-ME 81191024 - VALDIR APARECIDO…" at bounding box center [411, 196] width 822 height 393
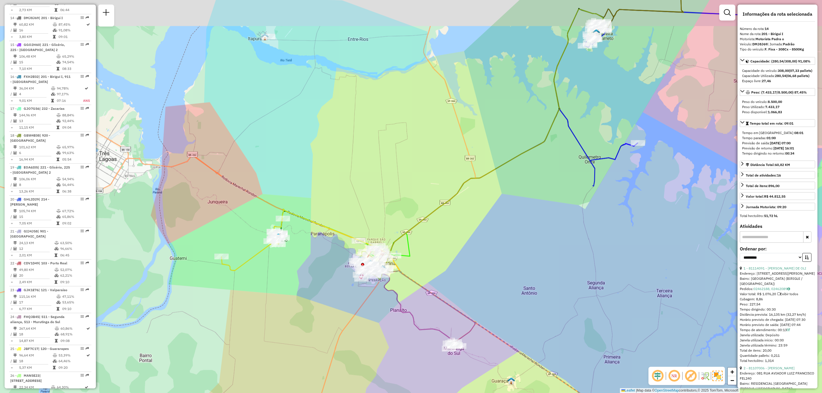
drag, startPoint x: 471, startPoint y: 169, endPoint x: 460, endPoint y: 226, distance: 57.9
click at [463, 224] on div "Rota 22 - Placa CDV1D49 81100120 - [PERSON_NAME]-ME 81191024 - VALDIR APARECIDO…" at bounding box center [411, 196] width 822 height 393
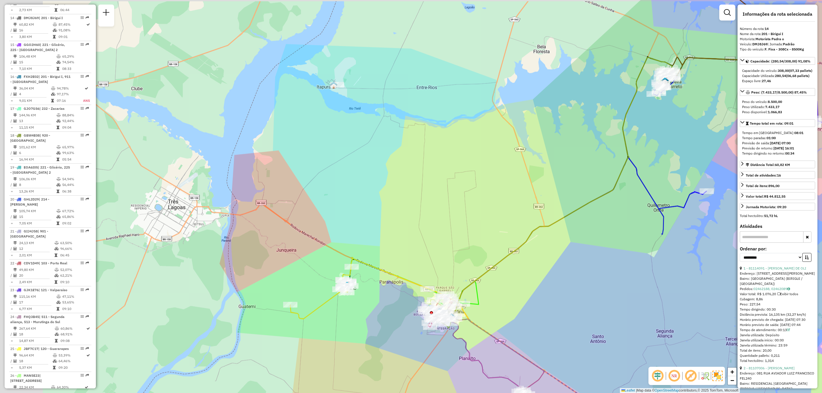
drag, startPoint x: 371, startPoint y: 235, endPoint x: 449, endPoint y: 263, distance: 82.9
click at [449, 263] on div "Rota 22 - Placa CDV1D49 81100120 - [PERSON_NAME]-ME 81191024 - VALDIR APARECIDO…" at bounding box center [411, 196] width 822 height 393
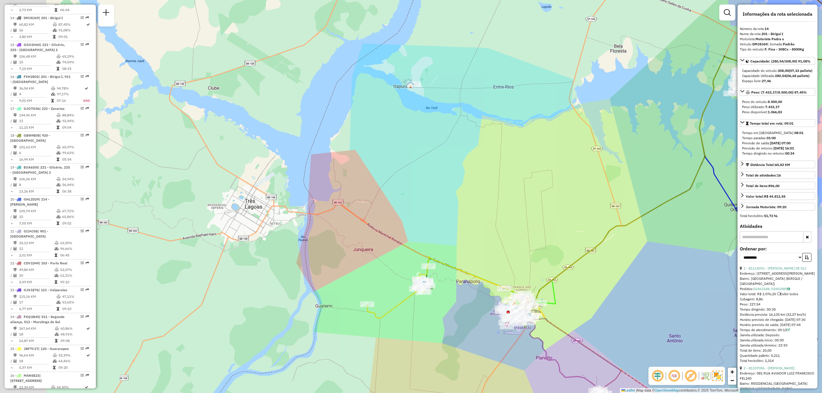
drag, startPoint x: 348, startPoint y: 313, endPoint x: 452, endPoint y: 307, distance: 103.8
click at [453, 307] on div "Rota 22 - Placa CDV1D49 81100120 - [PERSON_NAME]-ME 81191024 - VALDIR APARECIDO…" at bounding box center [411, 196] width 822 height 393
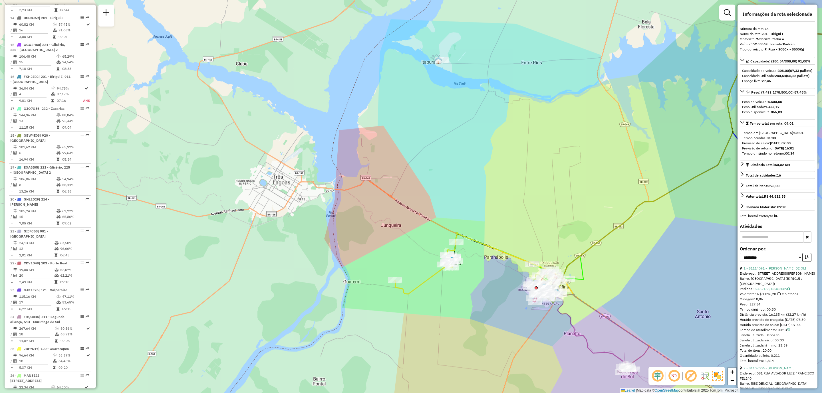
drag, startPoint x: 441, startPoint y: 330, endPoint x: 451, endPoint y: 267, distance: 63.8
click at [449, 271] on div "Rota 22 - Placa CDV1D49 81100120 - [PERSON_NAME]-ME 81191024 - VALDIR APARECIDO…" at bounding box center [411, 196] width 822 height 393
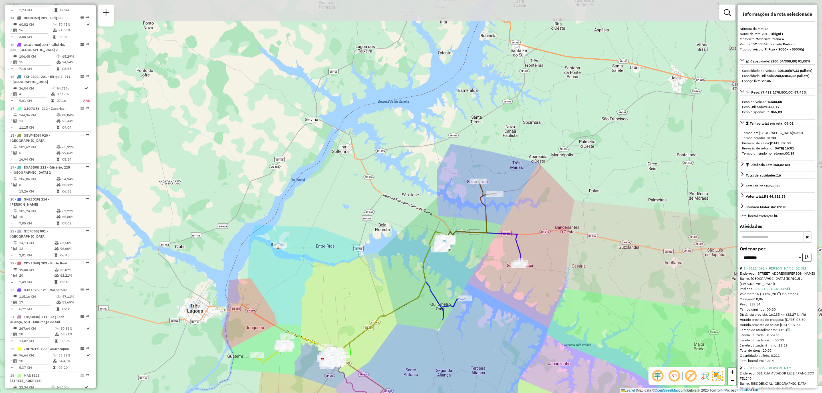
drag, startPoint x: 661, startPoint y: 139, endPoint x: 494, endPoint y: 232, distance: 190.6
click at [494, 232] on icon at bounding box center [472, 270] width 99 height 76
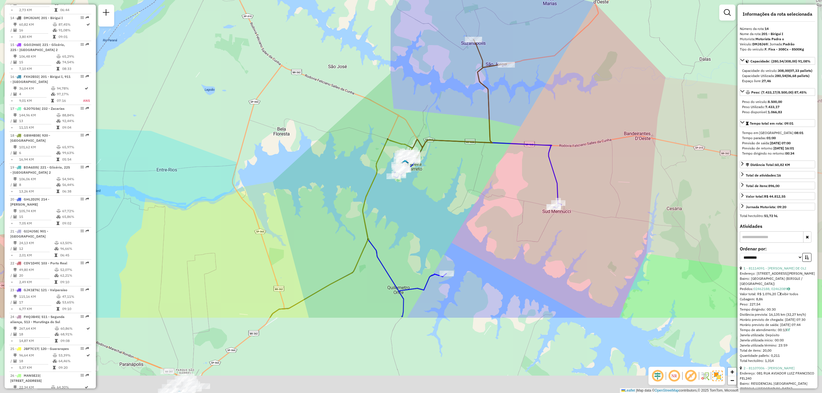
drag, startPoint x: 540, startPoint y: 320, endPoint x: 477, endPoint y: 203, distance: 132.5
click at [477, 203] on div "Rota 22 - Placa CDV1D49 81100120 - [PERSON_NAME]-ME 81191024 - VALDIR APARECIDO…" at bounding box center [411, 196] width 822 height 393
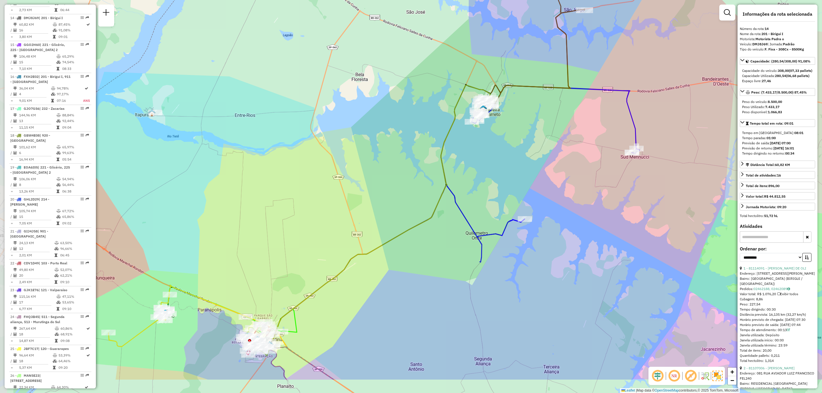
drag, startPoint x: 473, startPoint y: 233, endPoint x: 515, endPoint y: 212, distance: 47.2
click at [515, 212] on div "Rota 22 - Placa CDV1D49 81100120 - [PERSON_NAME]-ME 81191024 - VALDIR APARECIDO…" at bounding box center [411, 196] width 822 height 393
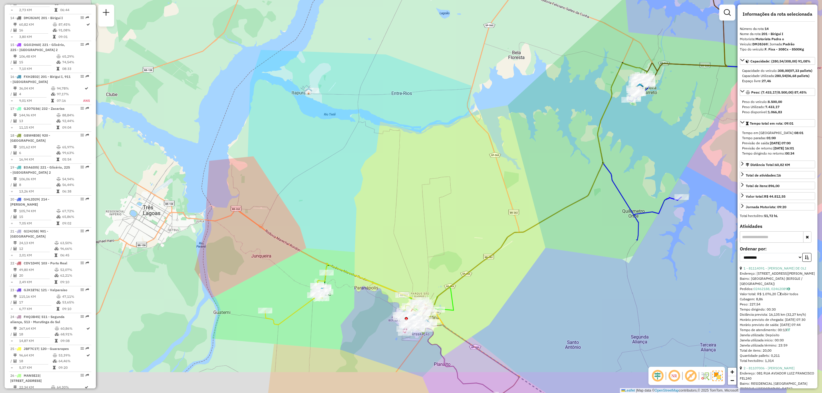
drag, startPoint x: 373, startPoint y: 273, endPoint x: 495, endPoint y: 263, distance: 122.9
click at [552, 238] on div "Rota 22 - Placa CDV1D49 81100120 - [PERSON_NAME]-ME 81191024 - VALDIR APARECIDO…" at bounding box center [411, 196] width 822 height 393
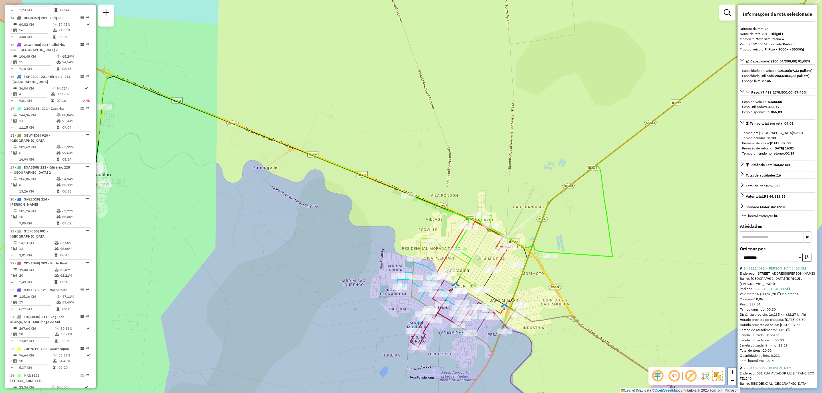
drag, startPoint x: 369, startPoint y: 292, endPoint x: 316, endPoint y: 262, distance: 60.9
click at [316, 262] on div "Rota 22 - Placa CDV1D49 81100120 - [PERSON_NAME]-ME 81191024 - VALDIR APARECIDO…" at bounding box center [411, 196] width 822 height 393
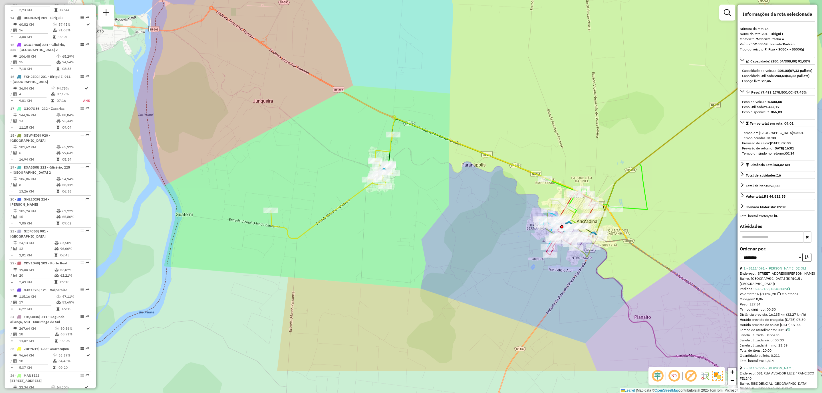
drag, startPoint x: 337, startPoint y: 306, endPoint x: 471, endPoint y: 244, distance: 148.1
click at [471, 244] on div "Rota 22 - Placa CDV1D49 81100120 - [PERSON_NAME]-ME 81191024 - VALDIR APARECIDO…" at bounding box center [411, 196] width 822 height 393
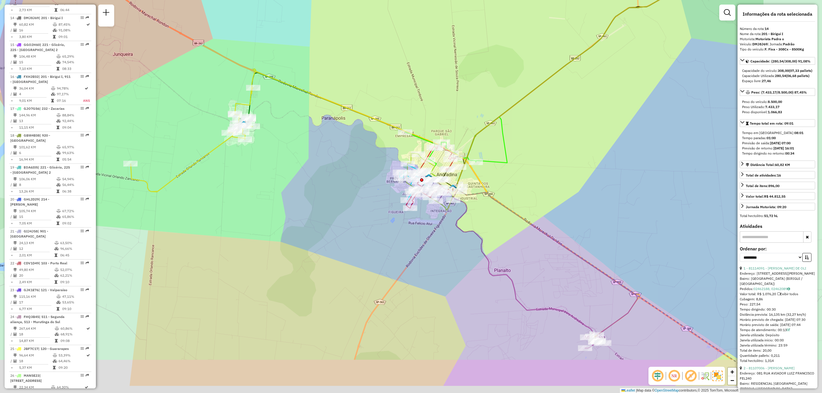
drag, startPoint x: 474, startPoint y: 280, endPoint x: 226, endPoint y: 173, distance: 270.5
click at [226, 173] on div "Rota 22 - Placa CDV1D49 81100120 - [PERSON_NAME]-ME 81191024 - VALDIR APARECIDO…" at bounding box center [411, 196] width 822 height 393
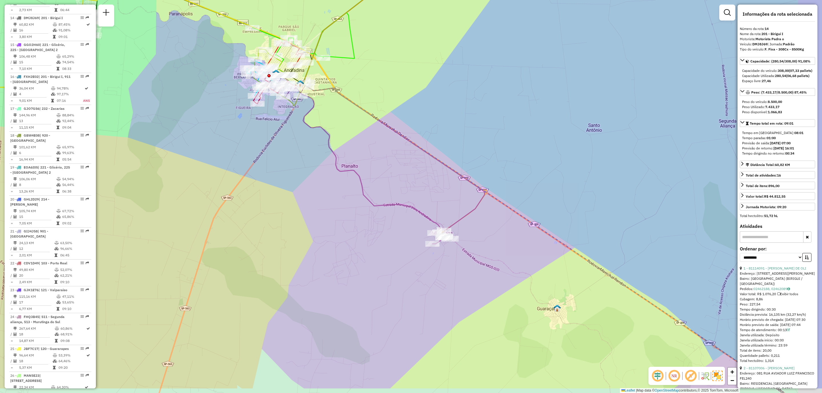
drag, startPoint x: 431, startPoint y: 286, endPoint x: 325, endPoint y: 172, distance: 156.2
click at [325, 172] on div "Rota 22 - Placa CDV1D49 81100120 - [PERSON_NAME]-ME 81191024 - VALDIR APARECIDO…" at bounding box center [411, 196] width 822 height 393
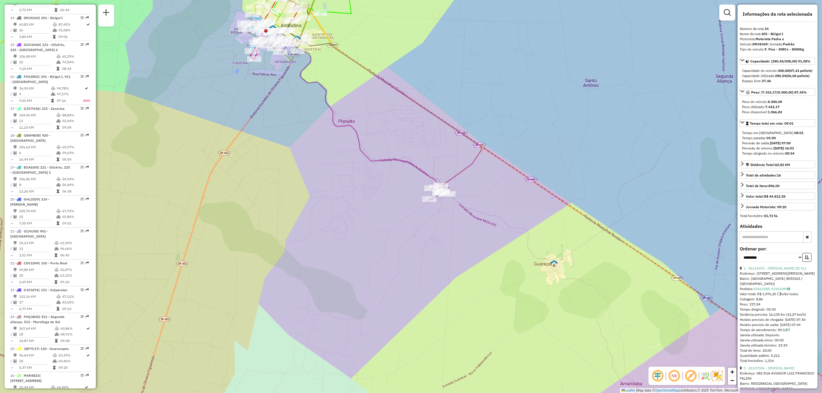
drag, startPoint x: 325, startPoint y: 175, endPoint x: 560, endPoint y: 297, distance: 264.7
click at [560, 297] on div "Rota 22 - Placa CDV1D49 81100120 - [PERSON_NAME]-ME 81191024 - VALDIR APARECIDO…" at bounding box center [411, 196] width 822 height 393
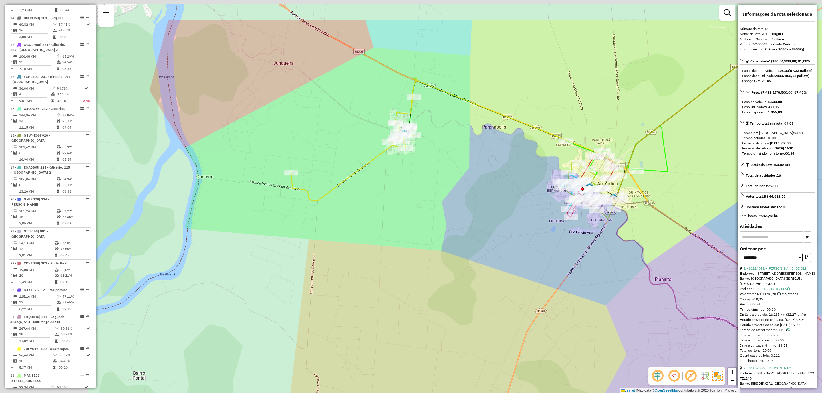
drag, startPoint x: 321, startPoint y: 174, endPoint x: 436, endPoint y: 205, distance: 118.6
click at [481, 242] on div "Rota 22 - Placa CDV1D49 81100120 - [PERSON_NAME]-ME 81191024 - VALDIR APARECIDO…" at bounding box center [411, 196] width 822 height 393
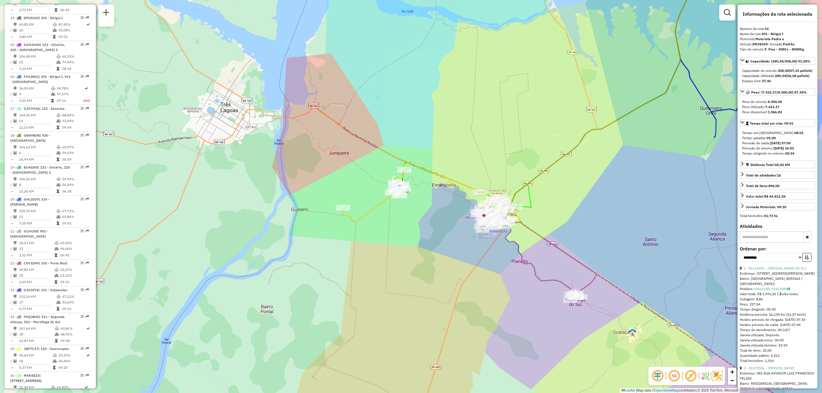
drag, startPoint x: 485, startPoint y: 196, endPoint x: 462, endPoint y: 241, distance: 50.1
click at [462, 241] on div "Rota 22 - Placa CDV1D49 81100120 - [PERSON_NAME]-ME 81191024 - VALDIR APARECIDO…" at bounding box center [411, 196] width 822 height 393
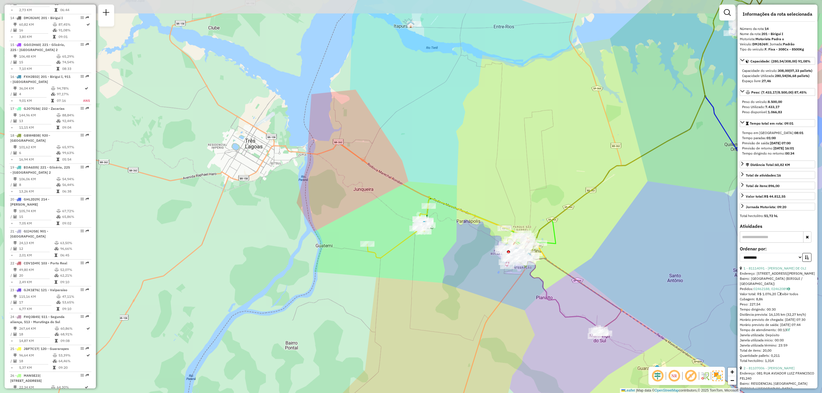
drag, startPoint x: 430, startPoint y: 217, endPoint x: 451, endPoint y: 246, distance: 36.1
click at [451, 246] on div "Rota 22 - Placa CDV1D49 81100120 - [PERSON_NAME]-ME 81191024 - VALDIR APARECIDO…" at bounding box center [411, 196] width 822 height 393
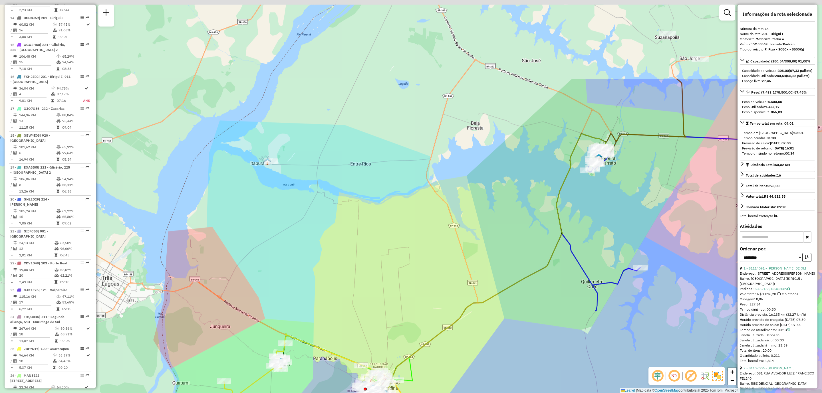
drag, startPoint x: 336, startPoint y: 183, endPoint x: 435, endPoint y: 301, distance: 154.6
click at [435, 301] on div "Rota 22 - Placa CDV1D49 81100120 - [PERSON_NAME]-ME 81191024 - VALDIR APARECIDO…" at bounding box center [411, 196] width 822 height 393
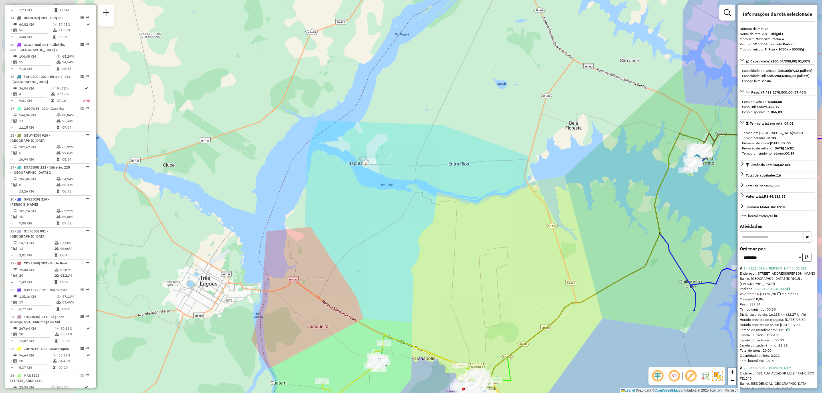
drag, startPoint x: 244, startPoint y: 228, endPoint x: 343, endPoint y: 228, distance: 98.5
click at [343, 228] on div "Rota 22 - Placa CDV1D49 81100120 - [PERSON_NAME]-ME 81191024 - VALDIR APARECIDO…" at bounding box center [411, 196] width 822 height 393
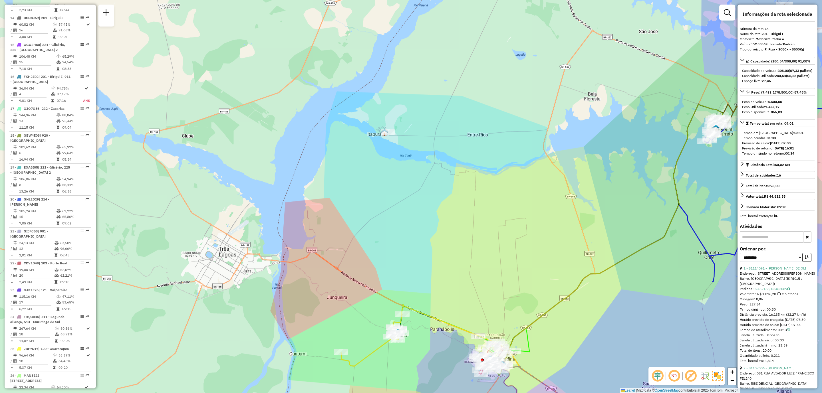
drag, startPoint x: 312, startPoint y: 282, endPoint x: 335, endPoint y: 247, distance: 41.8
click at [333, 251] on div "Rota 22 - Placa CDV1D49 81100120 - [PERSON_NAME]-ME 81191024 - VALDIR APARECIDO…" at bounding box center [411, 196] width 822 height 393
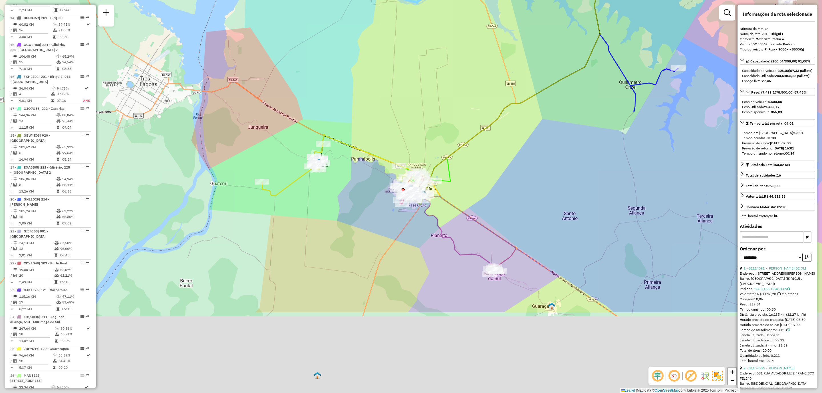
drag, startPoint x: 454, startPoint y: 325, endPoint x: 446, endPoint y: 198, distance: 126.8
click at [446, 198] on icon at bounding box center [517, 253] width 188 height 119
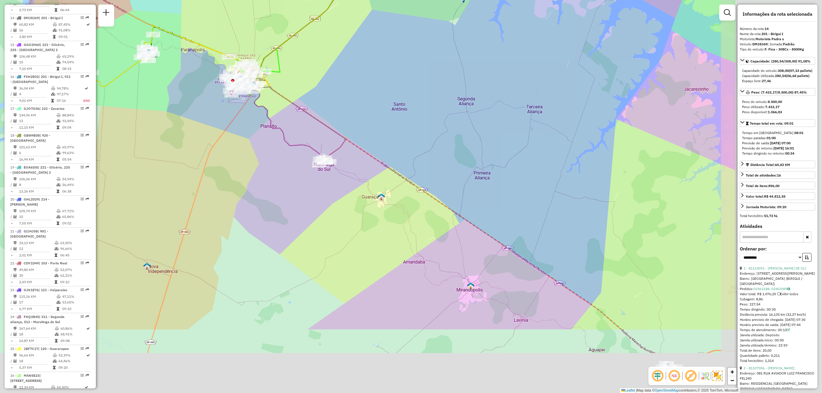
drag, startPoint x: 481, startPoint y: 305, endPoint x: 282, endPoint y: 174, distance: 238.1
click at [286, 178] on div "Rota 22 - Placa CDV1D49 81100120 - [PERSON_NAME]-ME 81191024 - VALDIR APARECIDO…" at bounding box center [411, 196] width 822 height 393
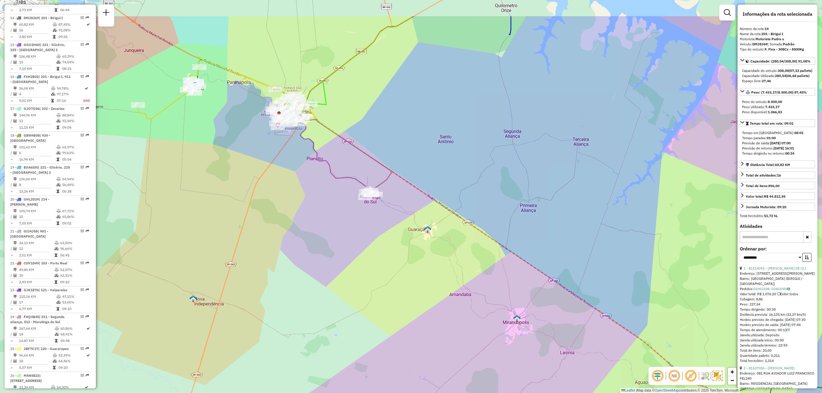
drag, startPoint x: 356, startPoint y: 184, endPoint x: 428, endPoint y: 239, distance: 91.0
click at [428, 239] on div "Rota 22 - Placa CDV1D49 81100120 - [PERSON_NAME]-ME 81191024 - VALDIR APARECIDO…" at bounding box center [411, 196] width 822 height 393
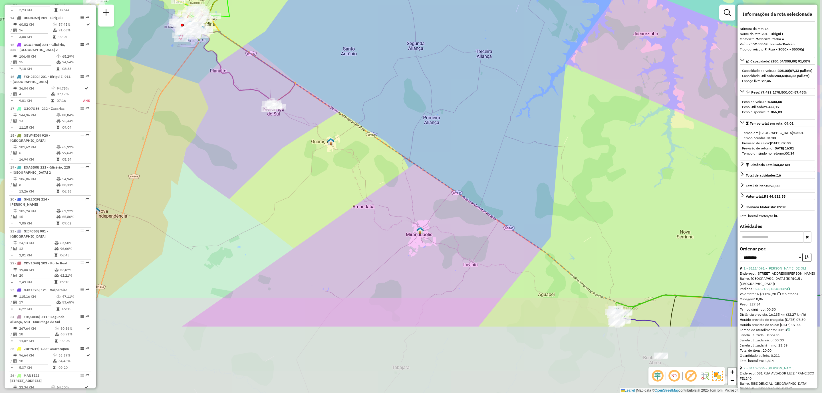
drag, startPoint x: 402, startPoint y: 279, endPoint x: 317, endPoint y: 166, distance: 141.3
click at [317, 166] on div "Rota 22 - Placa CDV1D49 81100120 - [PERSON_NAME]-ME 81191024 - VALDIR APARECIDO…" at bounding box center [411, 196] width 822 height 393
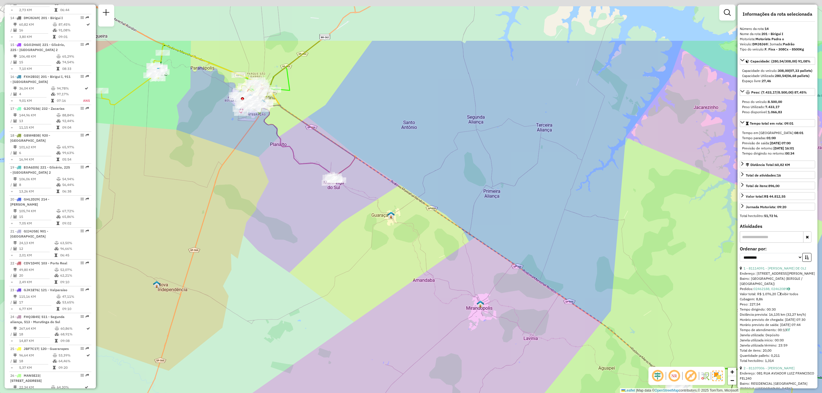
drag, startPoint x: 401, startPoint y: 255, endPoint x: 455, endPoint y: 333, distance: 94.8
click at [459, 335] on div "Rota 22 - Placa CDV1D49 81100120 - [PERSON_NAME]-ME 81191024 - VALDIR APARECIDO…" at bounding box center [411, 196] width 822 height 393
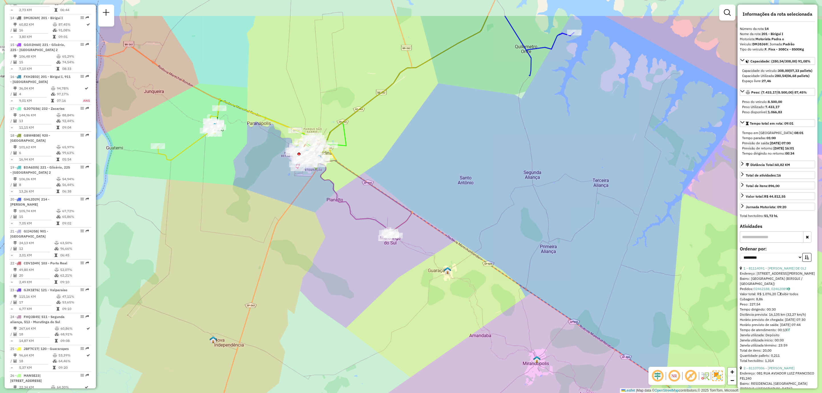
drag, startPoint x: 367, startPoint y: 238, endPoint x: 431, endPoint y: 301, distance: 90.2
click at [431, 301] on div "Rota 22 - Placa CDV1D49 81100120 - [PERSON_NAME]-ME 81191024 - VALDIR APARECIDO…" at bounding box center [411, 196] width 822 height 393
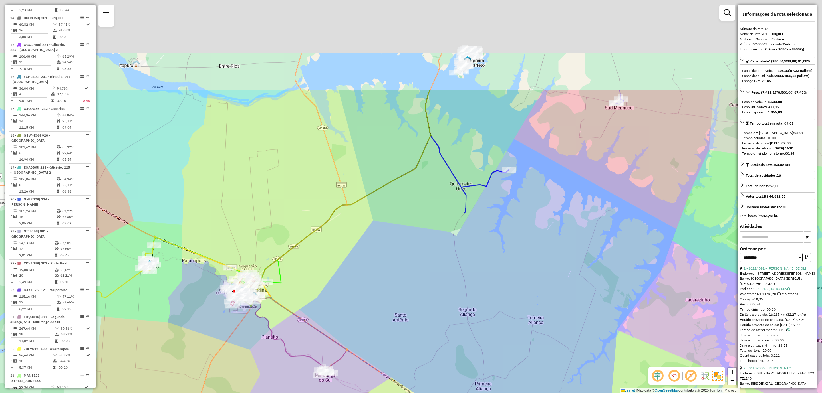
drag, startPoint x: 498, startPoint y: 128, endPoint x: 427, endPoint y: 257, distance: 147.2
click at [427, 257] on div "Rota 22 - Placa CDV1D49 81100120 - [PERSON_NAME]-ME 81191024 - VALDIR APARECIDO…" at bounding box center [411, 196] width 822 height 393
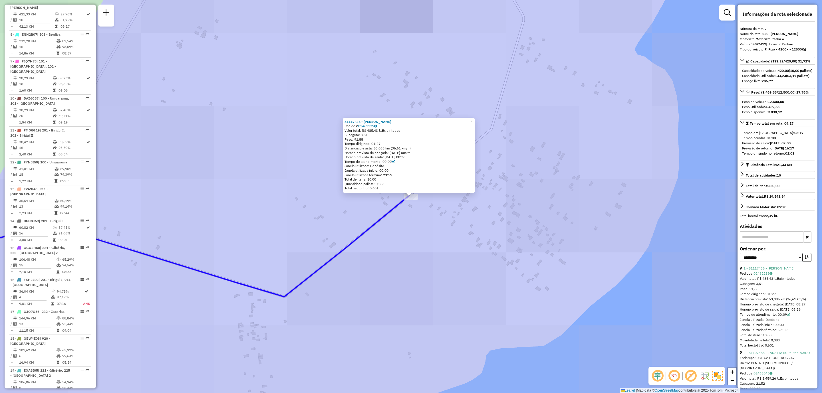
scroll to position [405, 0]
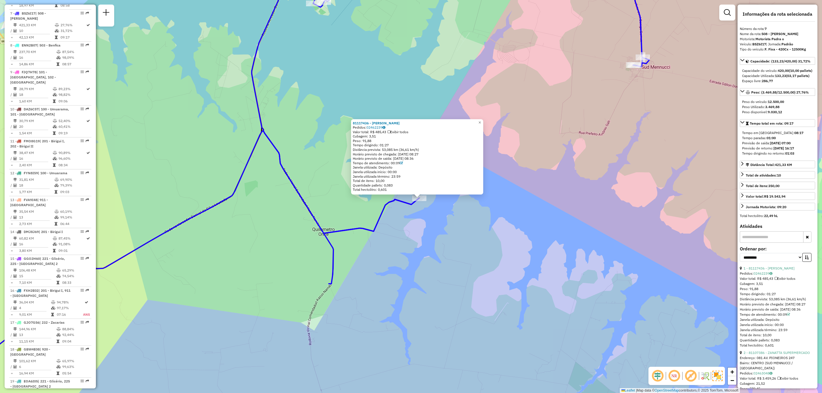
click at [483, 125] on div "81117436 - [PERSON_NAME] DA S [PERSON_NAME]: 02462239 Valor total: R$ 485,43 Ex…" at bounding box center [417, 157] width 132 height 76
click at [481, 122] on span "×" at bounding box center [480, 122] width 3 height 5
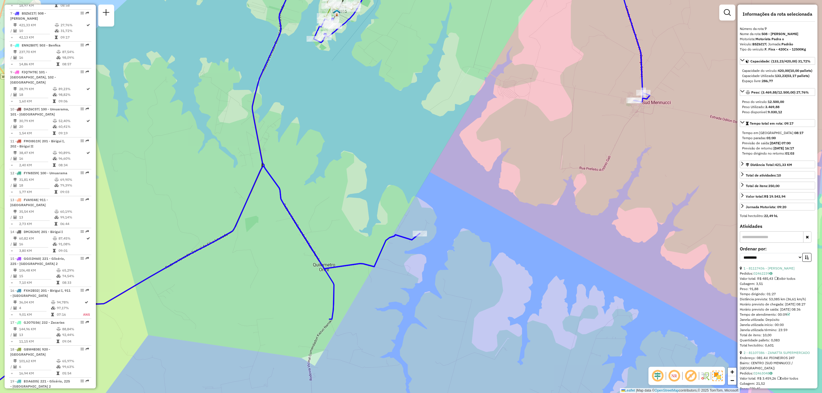
drag, startPoint x: 366, startPoint y: 265, endPoint x: 367, endPoint y: 292, distance: 26.6
click at [367, 300] on div "Janela de atendimento Grade de atendimento Capacidade Transportadoras Veículos …" at bounding box center [411, 196] width 822 height 393
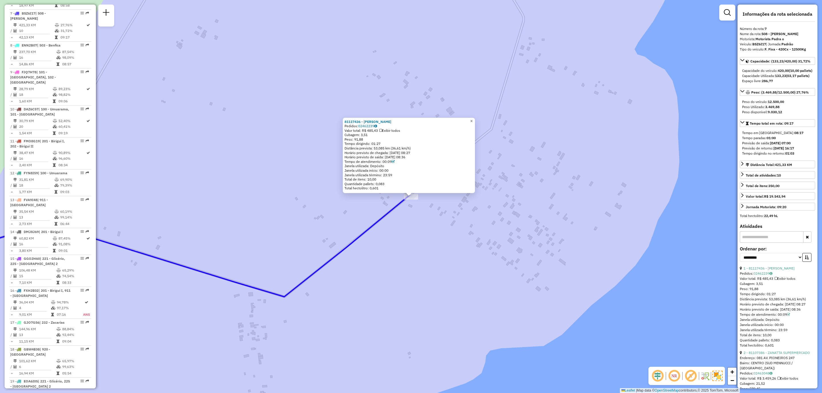
click at [473, 120] on span "×" at bounding box center [471, 121] width 3 height 5
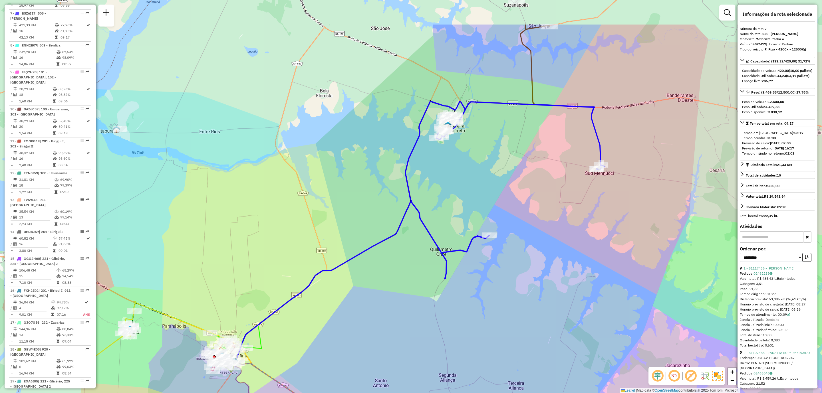
drag, startPoint x: 328, startPoint y: 225, endPoint x: 390, endPoint y: 290, distance: 88.9
click at [390, 290] on div "Janela de atendimento Grade de atendimento Capacidade Transportadoras Veículos …" at bounding box center [411, 196] width 822 height 393
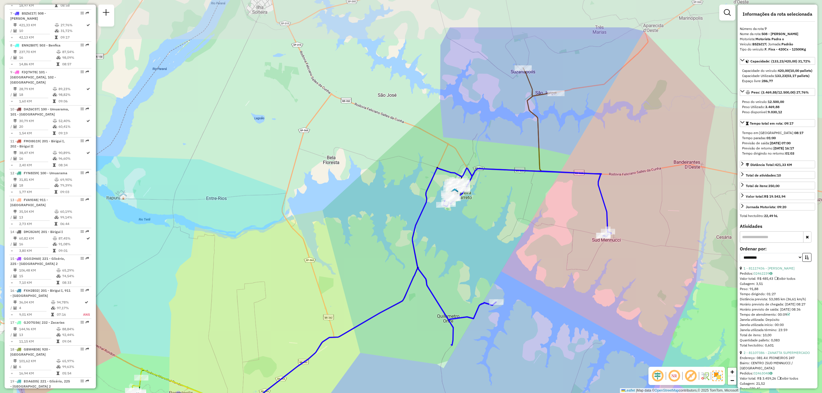
drag, startPoint x: 339, startPoint y: 191, endPoint x: 343, endPoint y: 255, distance: 64.4
click at [343, 255] on div "Janela de atendimento Grade de atendimento Capacidade Transportadoras Veículos …" at bounding box center [411, 196] width 822 height 393
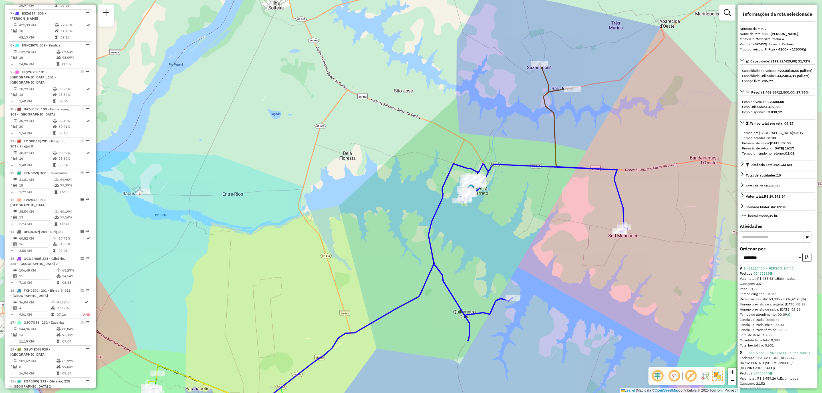
drag, startPoint x: 458, startPoint y: 289, endPoint x: 476, endPoint y: 284, distance: 18.7
click at [476, 284] on div "Janela de atendimento Grade de atendimento Capacidade Transportadoras Veículos …" at bounding box center [411, 196] width 822 height 393
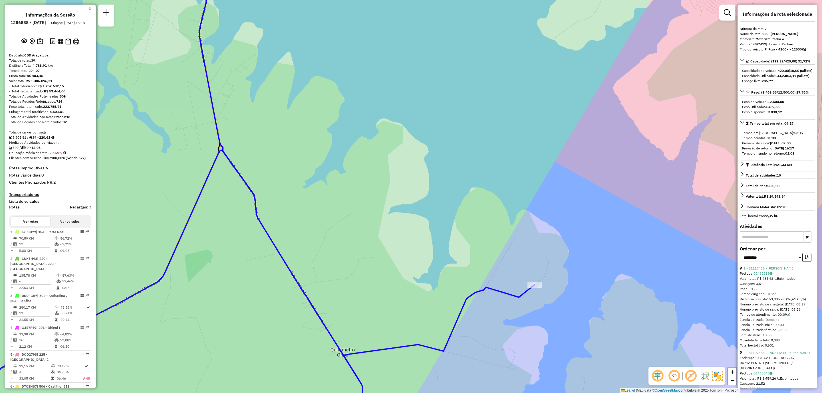
select select "**********"
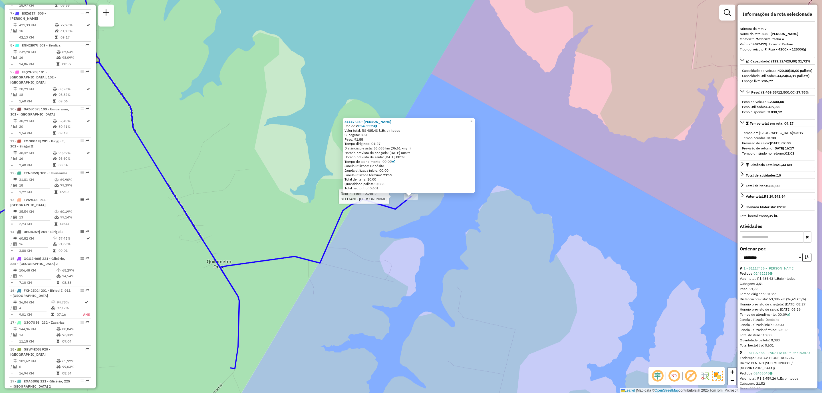
click at [473, 119] on span "×" at bounding box center [471, 121] width 3 height 5
